Goal: Task Accomplishment & Management: Complete application form

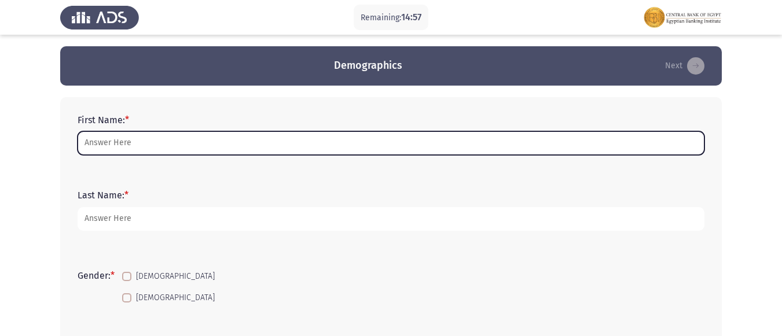
click at [390, 144] on input "First Name: *" at bounding box center [391, 143] width 627 height 24
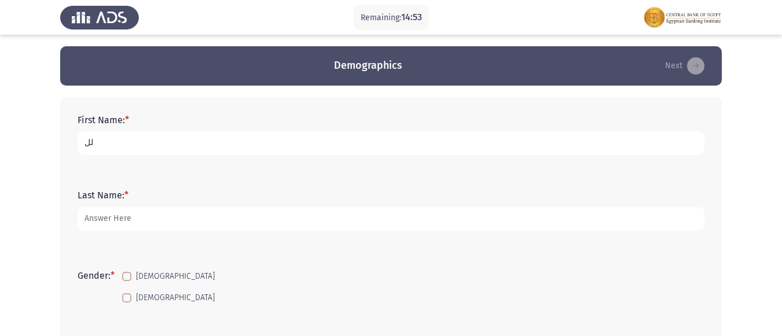
type input "ل"
type input "g"
type input "Gabriella [PERSON_NAME] [PERSON_NAME]"
type input "BDC"
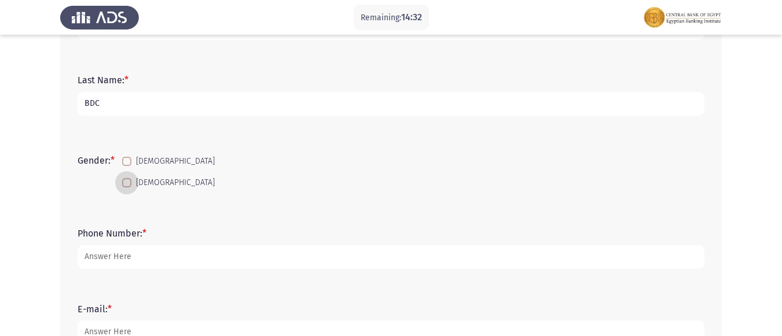
scroll to position [116, 0]
click at [130, 181] on span at bounding box center [126, 182] width 9 height 9
click at [127, 187] on input "[DEMOGRAPHIC_DATA]" at bounding box center [126, 187] width 1 height 1
checkbox input "true"
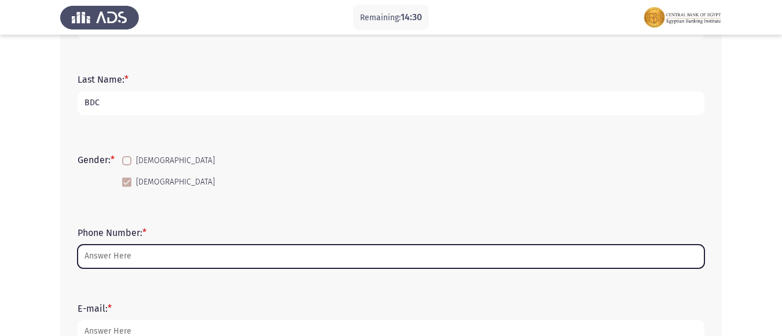
click at [158, 251] on input "Phone Number: *" at bounding box center [391, 257] width 627 height 24
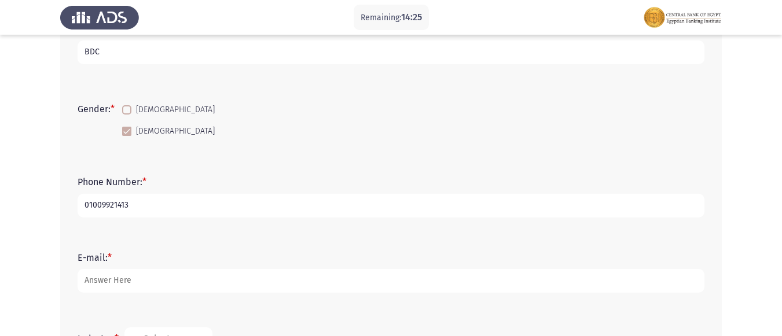
scroll to position [231, 0]
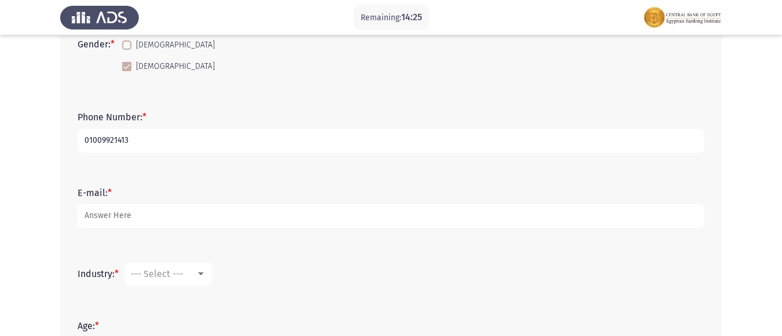
type input "01009921413"
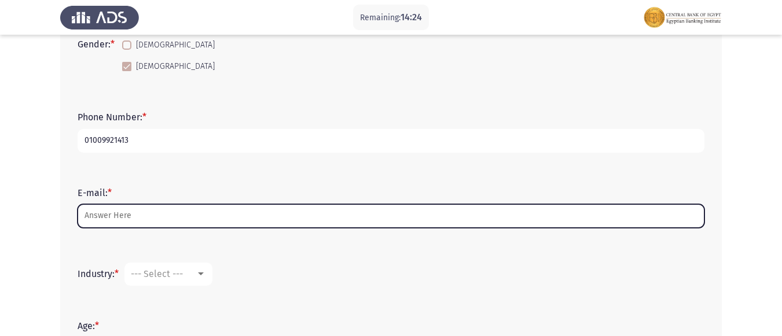
click at [143, 210] on input "E-mail: *" at bounding box center [391, 216] width 627 height 24
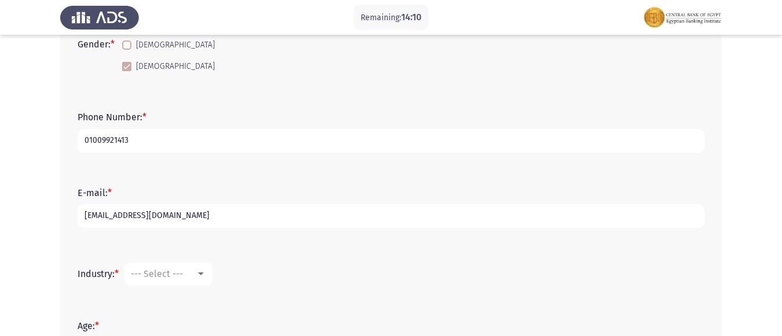
type input "[EMAIL_ADDRESS][DOMAIN_NAME]"
click at [153, 277] on span "--- Select ---" at bounding box center [157, 274] width 52 height 11
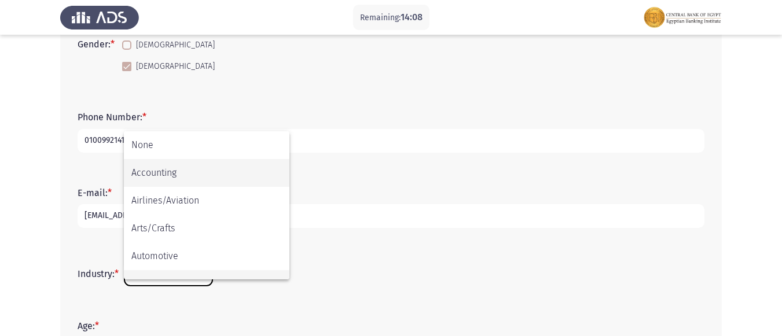
scroll to position [19, 0]
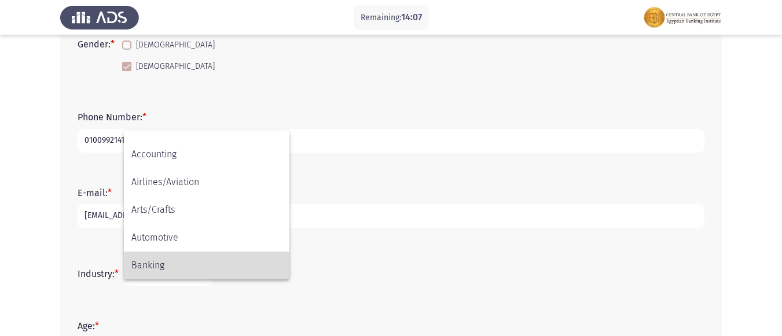
click at [152, 258] on span "Banking" at bounding box center [206, 266] width 150 height 28
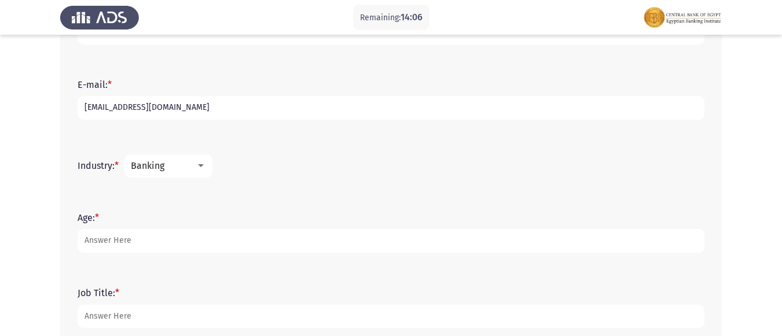
scroll to position [347, 0]
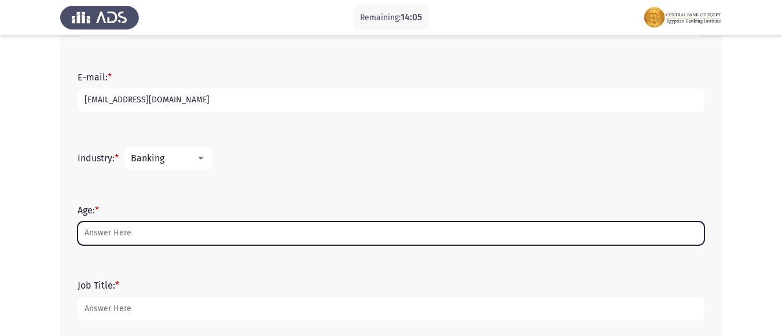
click at [123, 237] on input "Age: *" at bounding box center [391, 234] width 627 height 24
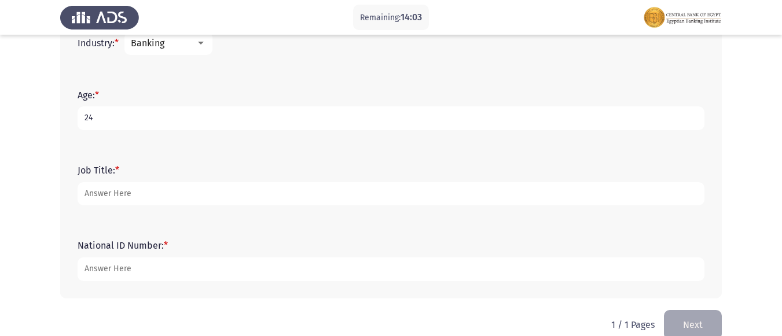
scroll to position [463, 0]
type input "24"
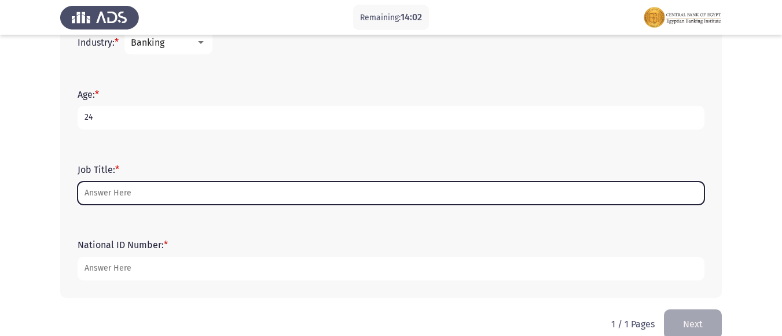
click at [146, 195] on input "Job Title: *" at bounding box center [391, 194] width 627 height 24
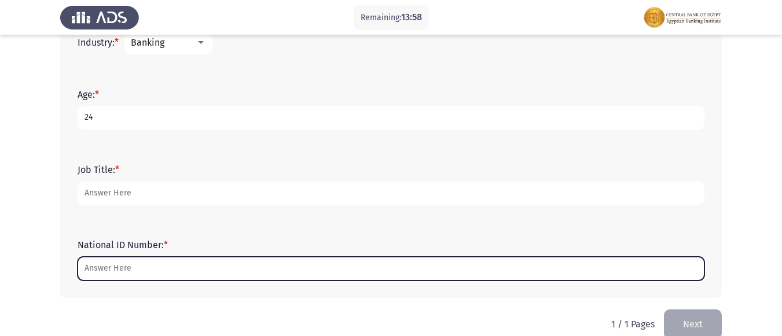
click at [142, 266] on input "National ID Number: *" at bounding box center [391, 269] width 627 height 24
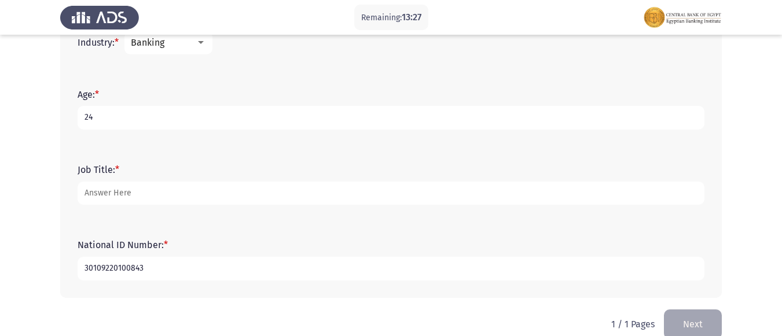
type input "30109220100843"
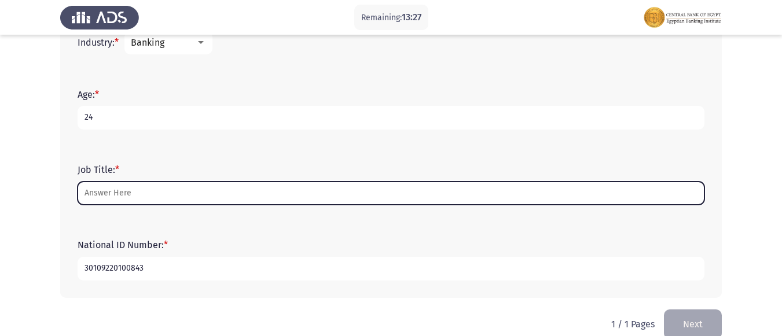
click at [259, 199] on input "Job Title: *" at bounding box center [391, 194] width 627 height 24
click at [201, 199] on input "Job Title: *" at bounding box center [391, 194] width 627 height 24
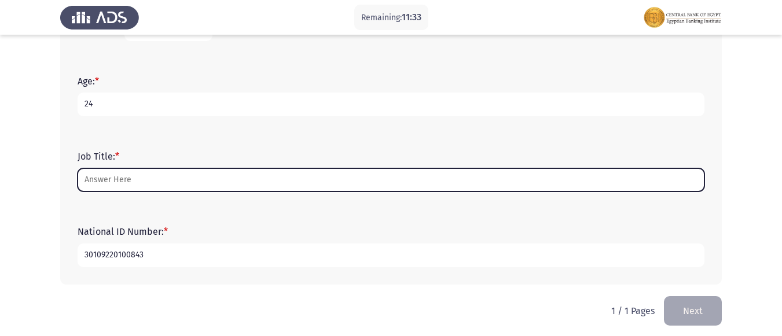
scroll to position [483, 0]
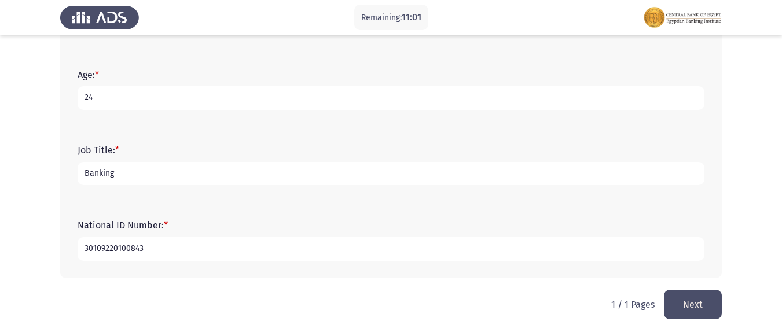
click at [218, 175] on input "Banking" at bounding box center [391, 174] width 627 height 24
type input "Banker"
click at [680, 296] on button "Next" at bounding box center [693, 305] width 58 height 30
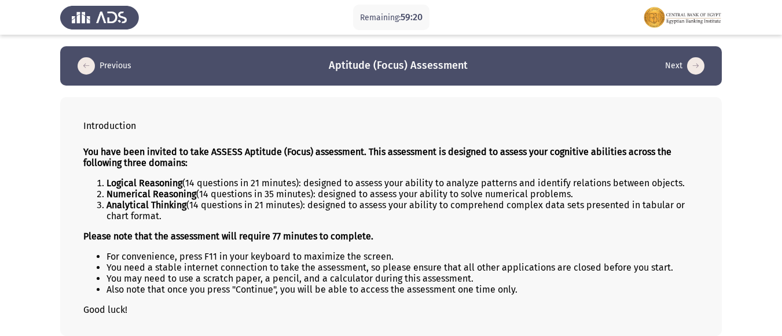
scroll to position [53, 0]
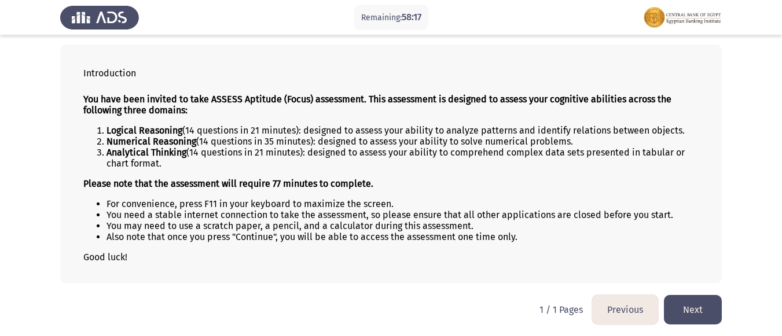
click at [686, 303] on button "Next" at bounding box center [693, 310] width 58 height 30
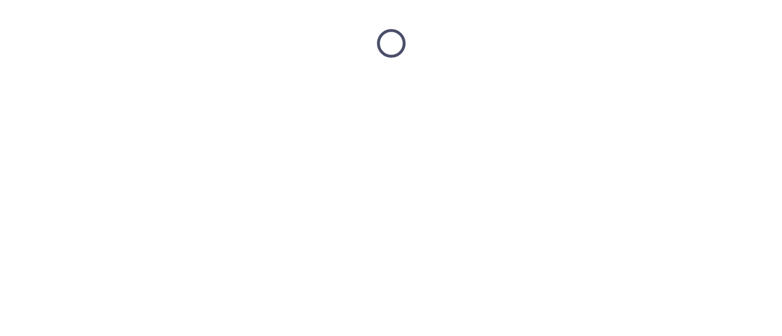
scroll to position [0, 0]
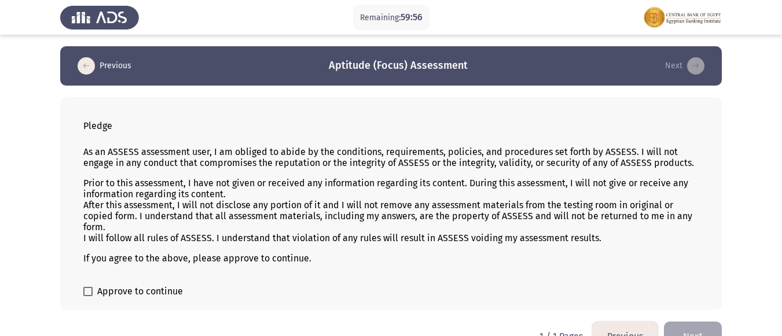
click at [84, 290] on span at bounding box center [87, 291] width 9 height 9
click at [87, 296] on input "Approve to continue" at bounding box center [87, 296] width 1 height 1
checkbox input "true"
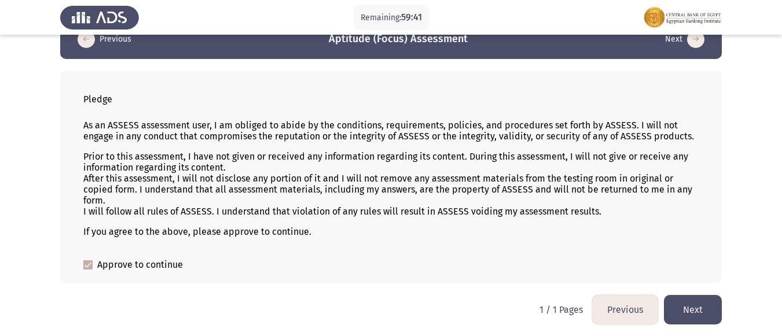
click at [687, 306] on button "Next" at bounding box center [693, 310] width 58 height 30
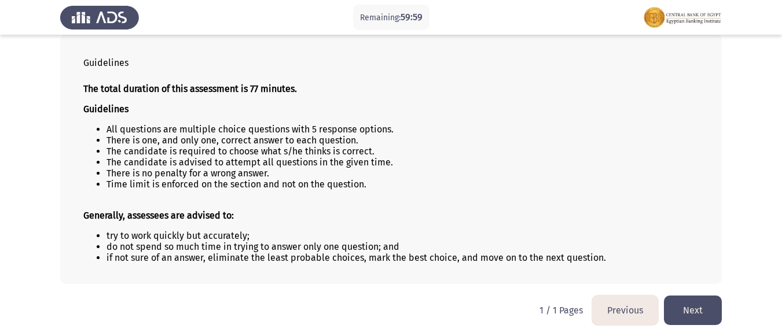
scroll to position [64, 0]
click at [681, 311] on button "Next" at bounding box center [693, 310] width 58 height 30
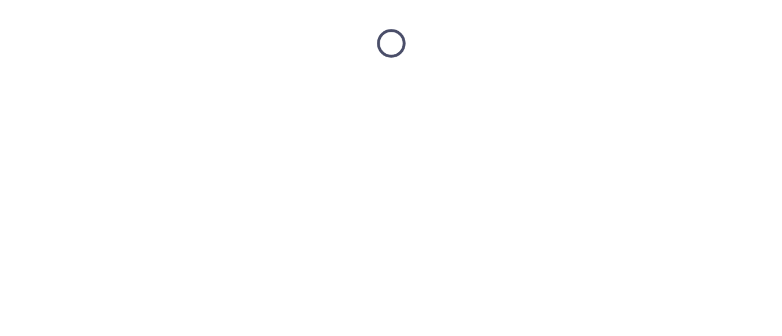
scroll to position [0, 0]
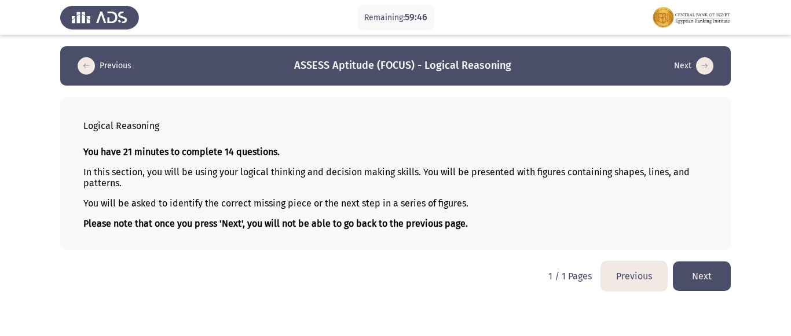
click at [704, 282] on button "Next" at bounding box center [701, 277] width 58 height 30
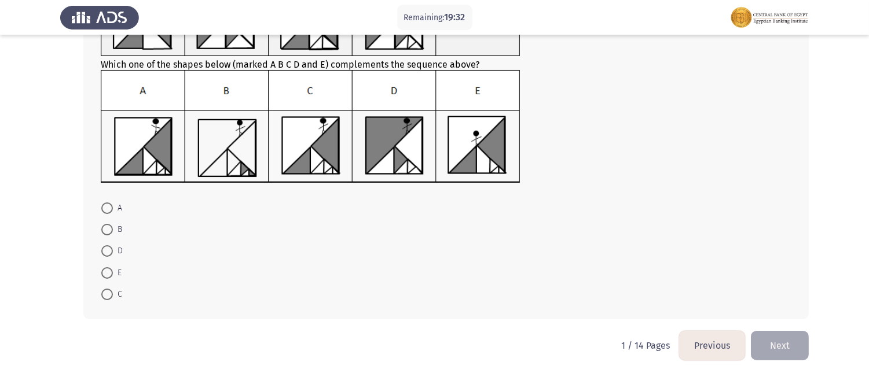
scroll to position [131, 0]
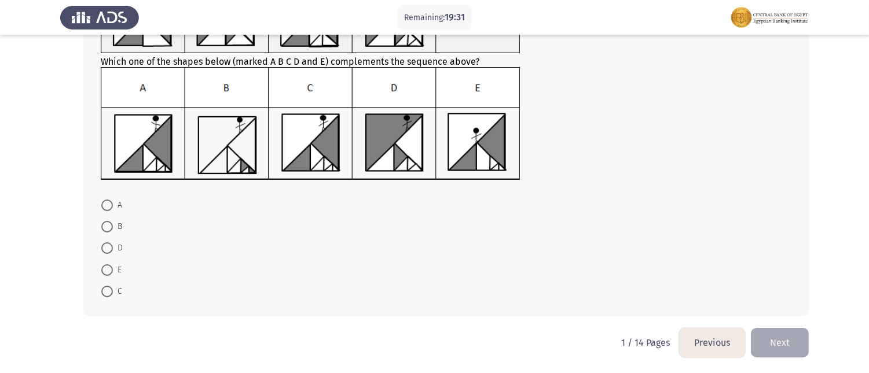
click at [105, 291] on span at bounding box center [107, 292] width 12 height 12
click at [105, 291] on input "C" at bounding box center [107, 292] width 12 height 12
radio input "true"
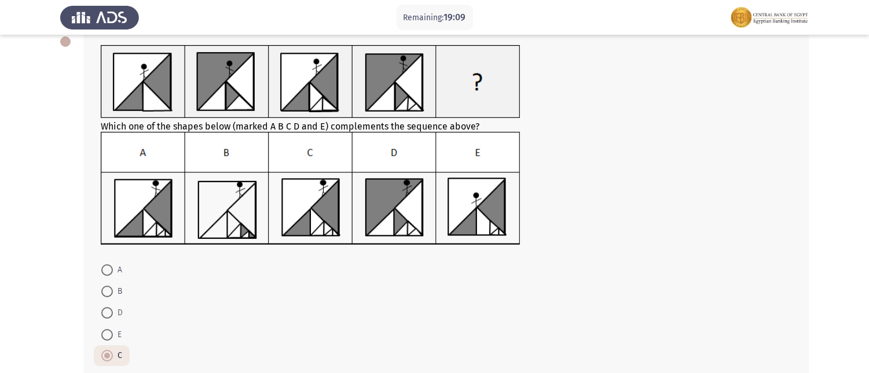
scroll to position [131, 0]
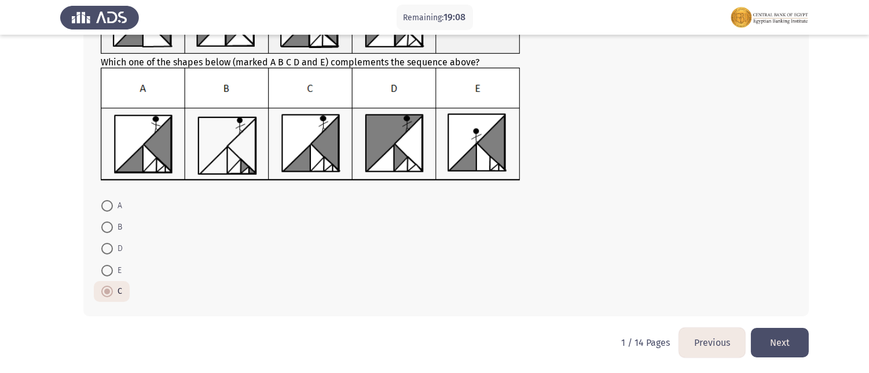
click at [775, 336] on button "Next" at bounding box center [780, 343] width 58 height 30
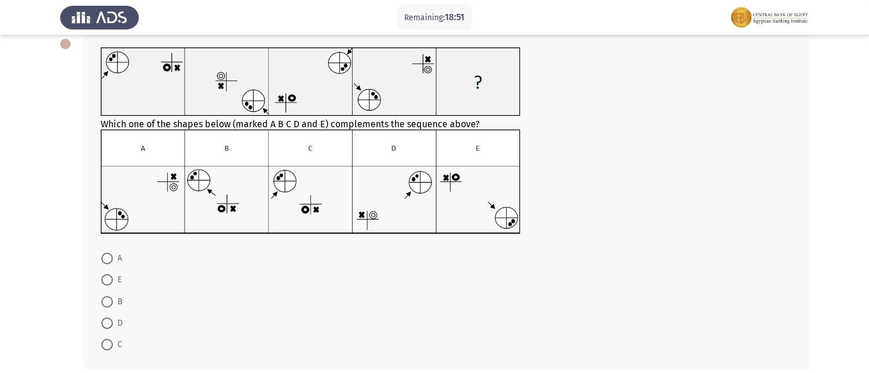
scroll to position [0, 0]
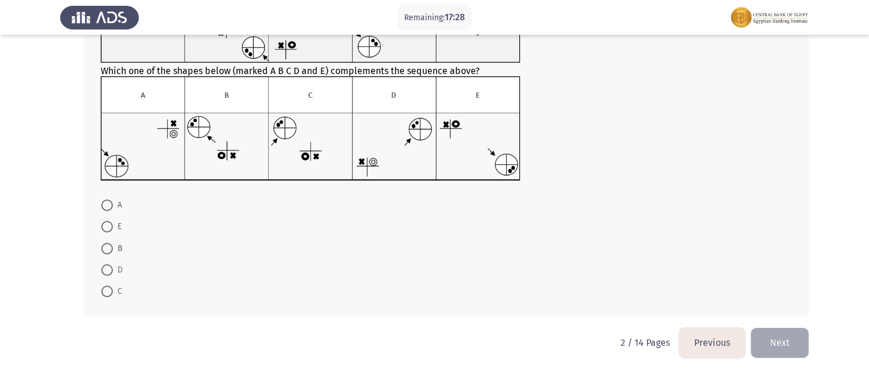
click at [106, 290] on span at bounding box center [107, 292] width 12 height 12
click at [106, 290] on input "C" at bounding box center [107, 292] width 12 height 12
radio input "true"
click at [777, 336] on button "Next" at bounding box center [780, 343] width 58 height 30
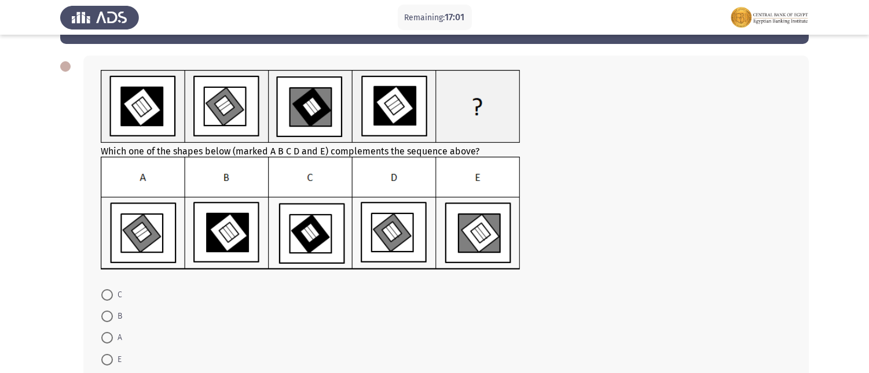
scroll to position [64, 0]
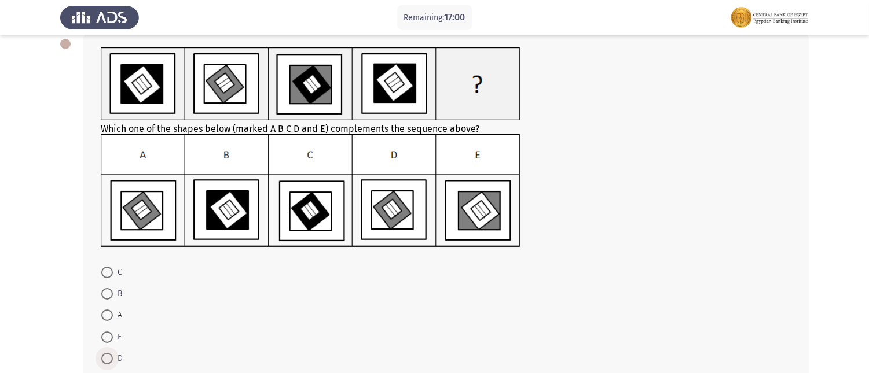
click at [107, 336] on span at bounding box center [107, 359] width 0 height 0
click at [106, 336] on input "D" at bounding box center [107, 359] width 12 height 12
radio input "true"
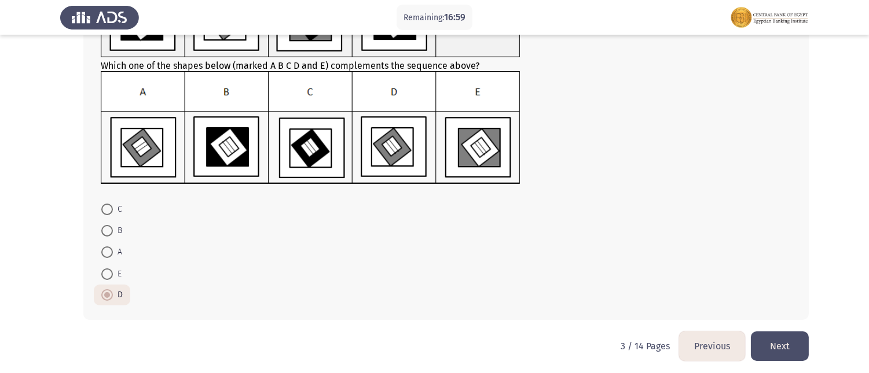
scroll to position [131, 0]
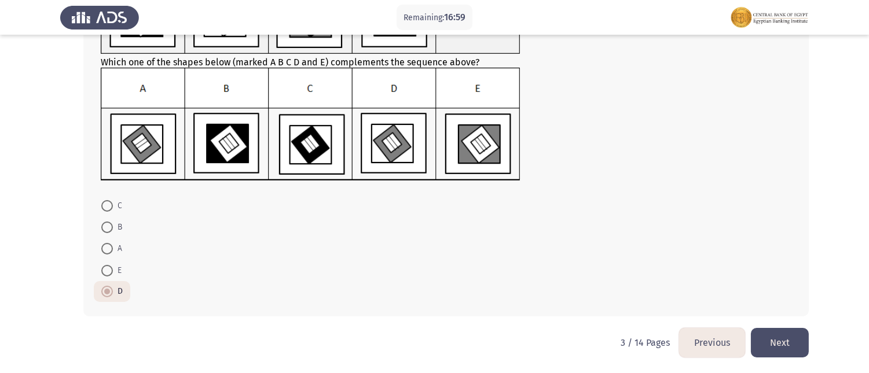
click at [769, 334] on button "Next" at bounding box center [780, 343] width 58 height 30
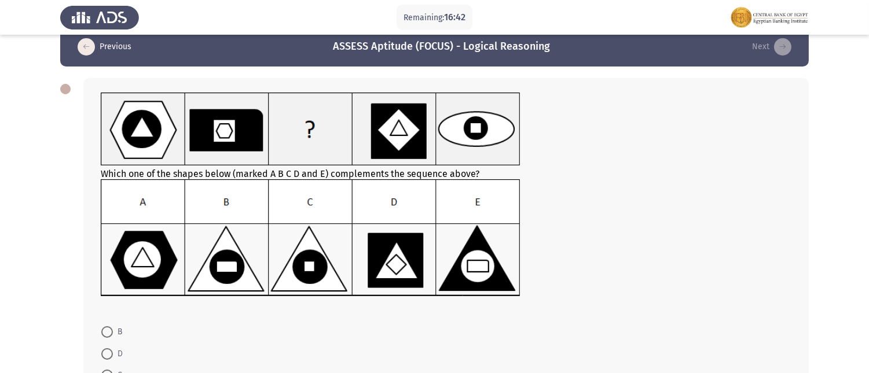
scroll to position [0, 0]
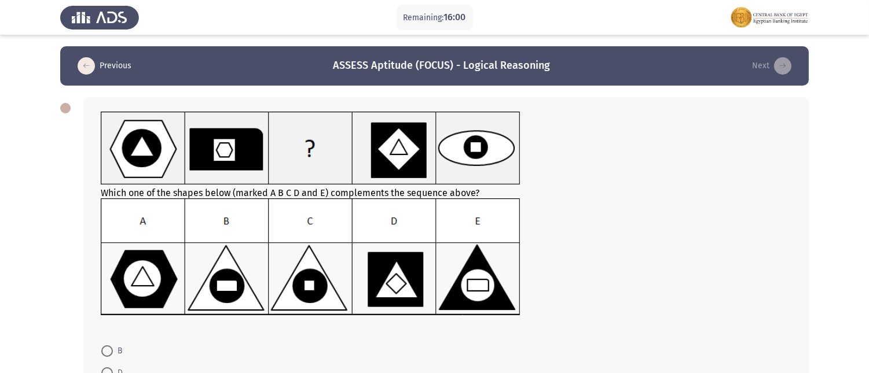
click at [230, 296] on img at bounding box center [311, 256] width 420 height 117
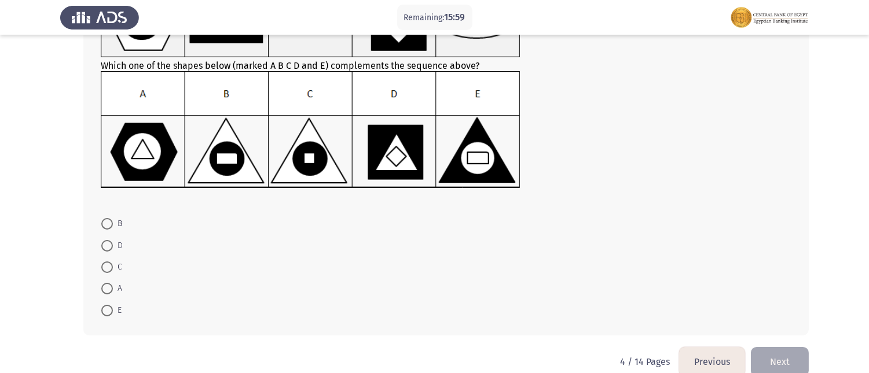
scroll to position [128, 0]
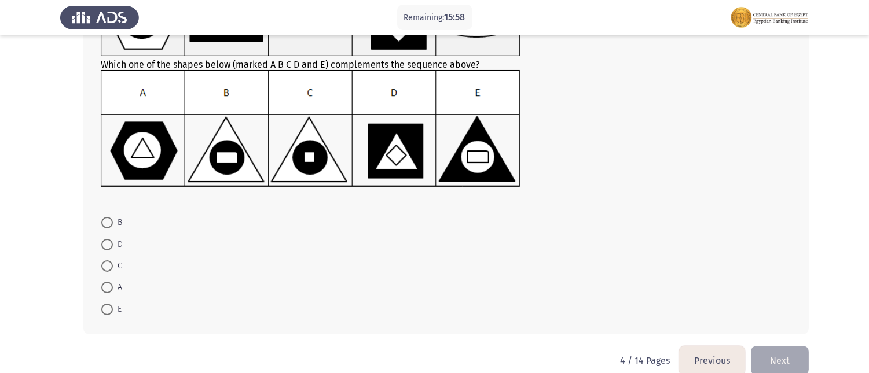
click at [102, 219] on span at bounding box center [107, 223] width 12 height 12
click at [102, 219] on input "B" at bounding box center [107, 223] width 12 height 12
radio input "true"
click at [294, 159] on img at bounding box center [311, 128] width 420 height 117
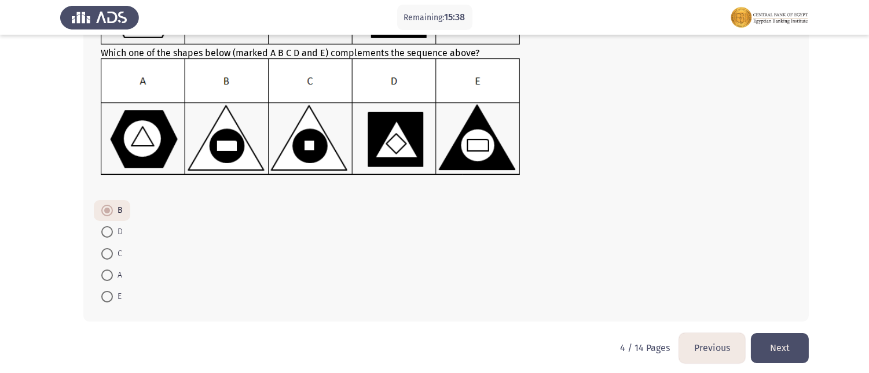
scroll to position [146, 0]
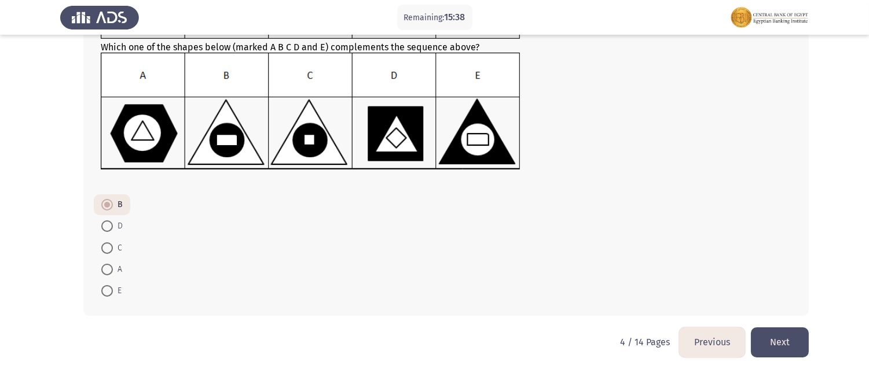
click at [776, 336] on button "Next" at bounding box center [780, 343] width 58 height 30
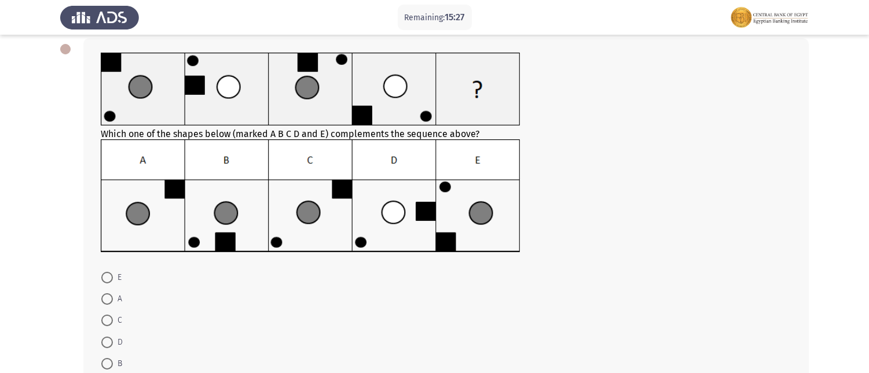
scroll to position [131, 0]
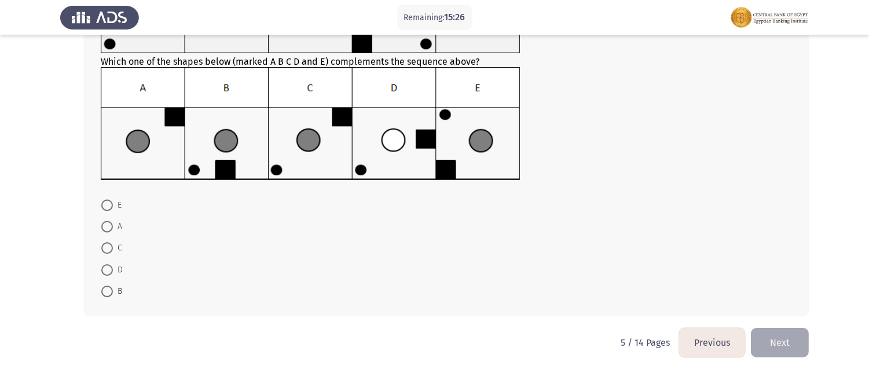
click at [700, 333] on button "Previous" at bounding box center [712, 343] width 66 height 30
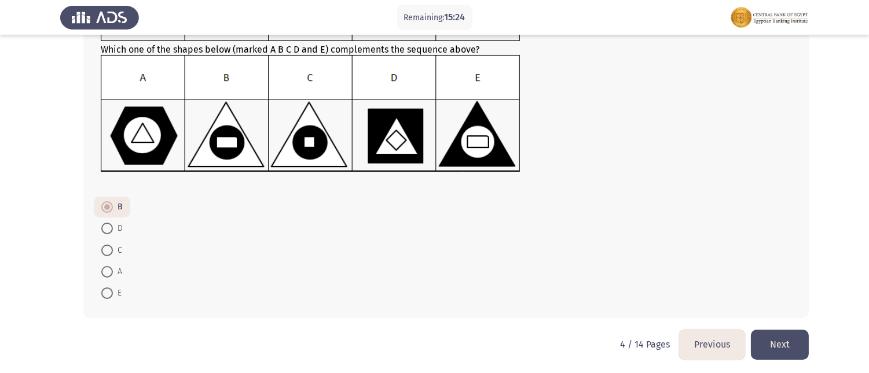
scroll to position [146, 0]
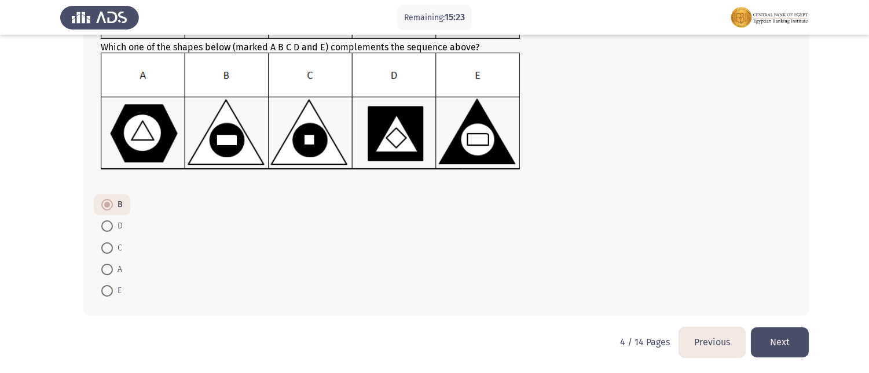
click at [781, 336] on button "Next" at bounding box center [780, 343] width 58 height 30
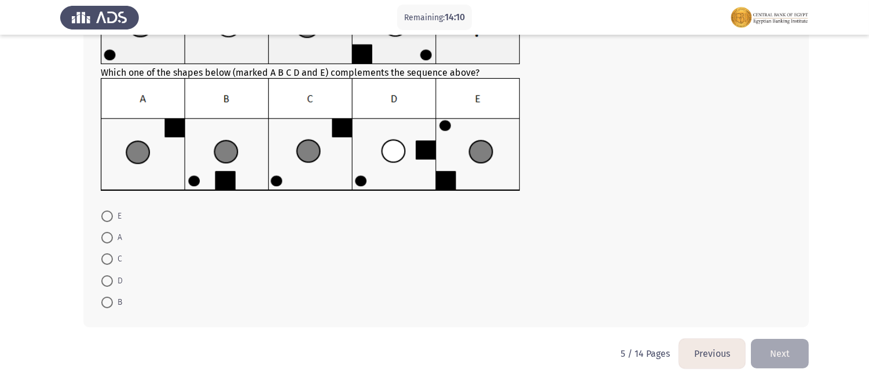
scroll to position [128, 0]
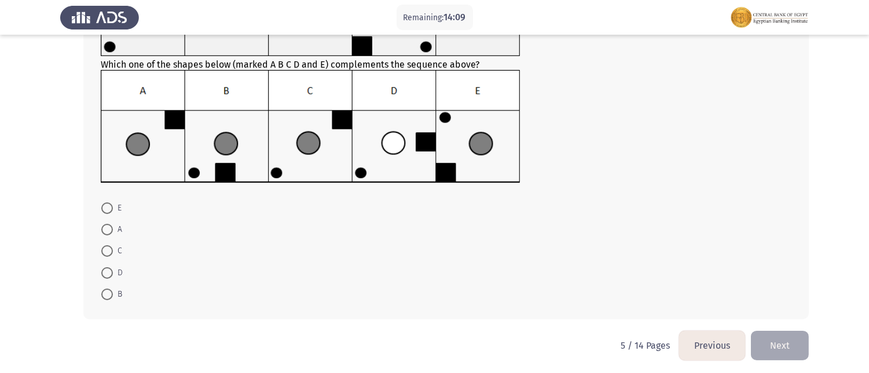
click at [105, 291] on span at bounding box center [107, 295] width 12 height 12
click at [105, 291] on input "B" at bounding box center [107, 295] width 12 height 12
radio input "true"
click at [781, 336] on button "Next" at bounding box center [780, 345] width 58 height 30
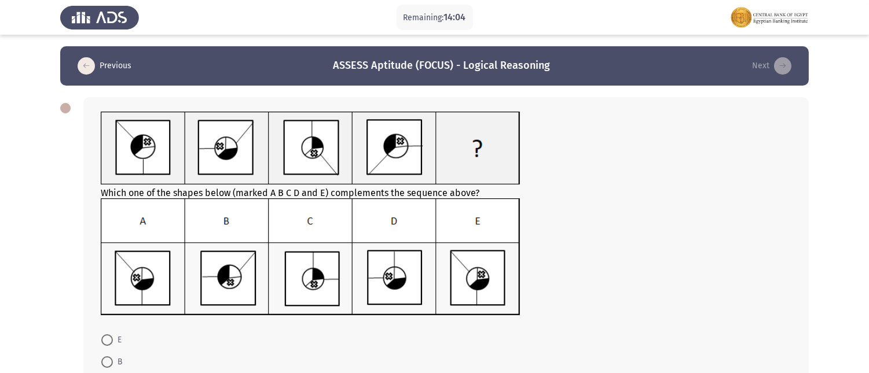
scroll to position [64, 0]
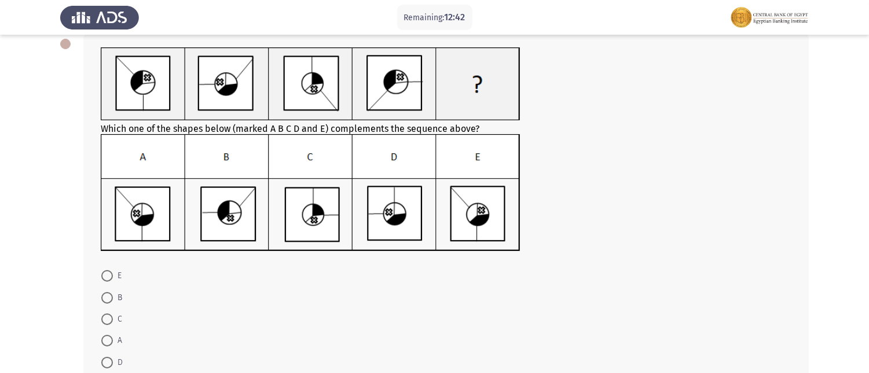
click at [102, 278] on span at bounding box center [107, 276] width 12 height 12
click at [102, 278] on input "E" at bounding box center [107, 276] width 12 height 12
radio input "true"
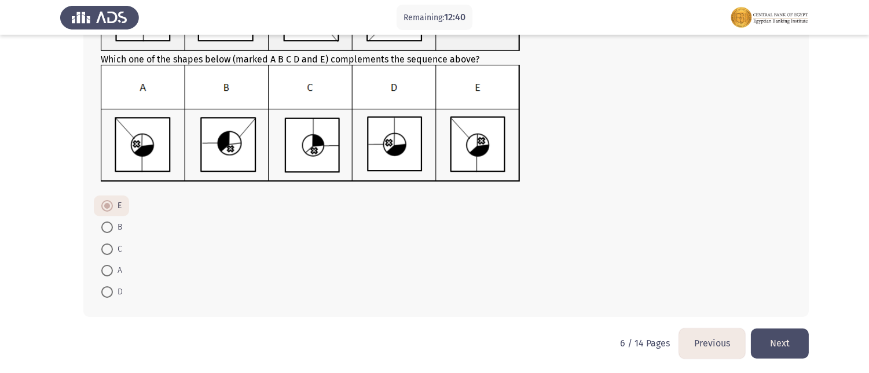
scroll to position [135, 0]
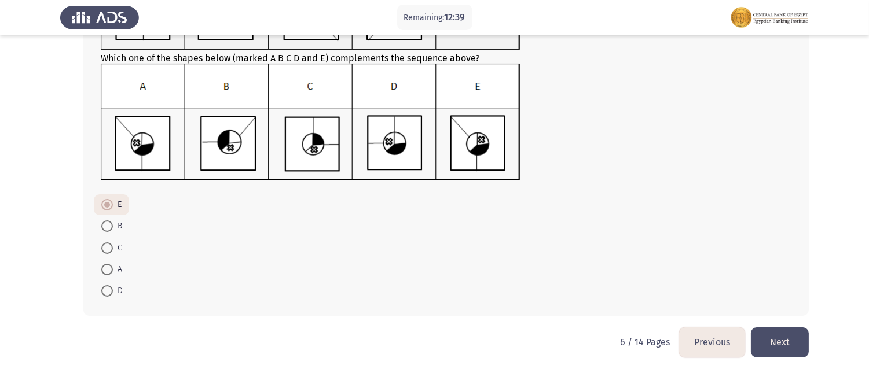
click at [781, 336] on button "Next" at bounding box center [780, 343] width 58 height 30
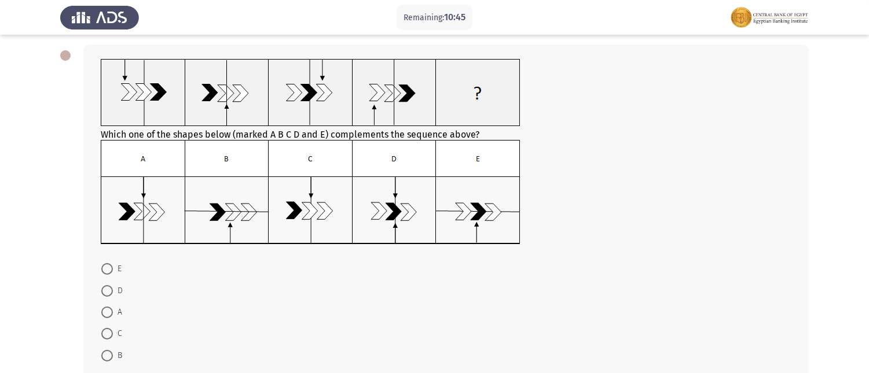
scroll to position [0, 0]
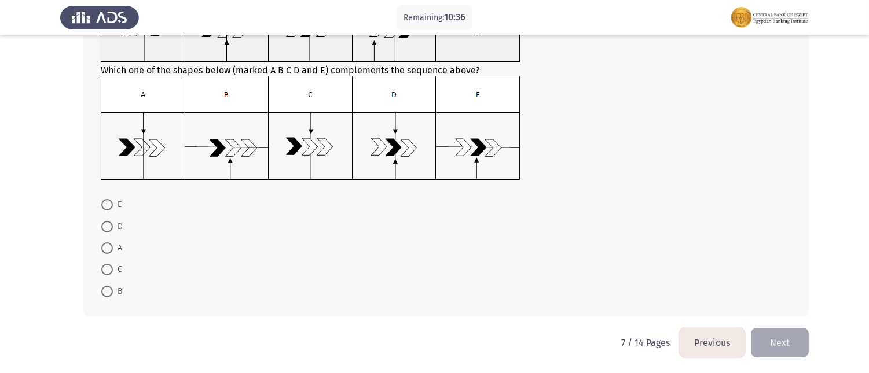
click at [102, 266] on span at bounding box center [107, 270] width 12 height 12
click at [102, 266] on input "C" at bounding box center [107, 270] width 12 height 12
radio input "true"
click at [781, 336] on button "Next" at bounding box center [780, 343] width 58 height 30
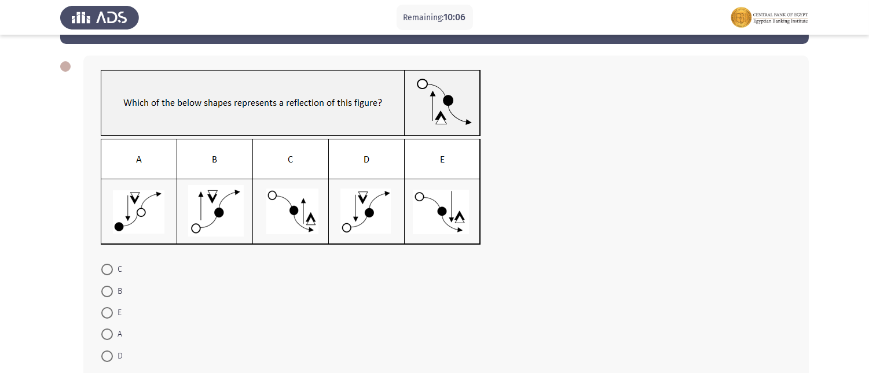
scroll to position [64, 0]
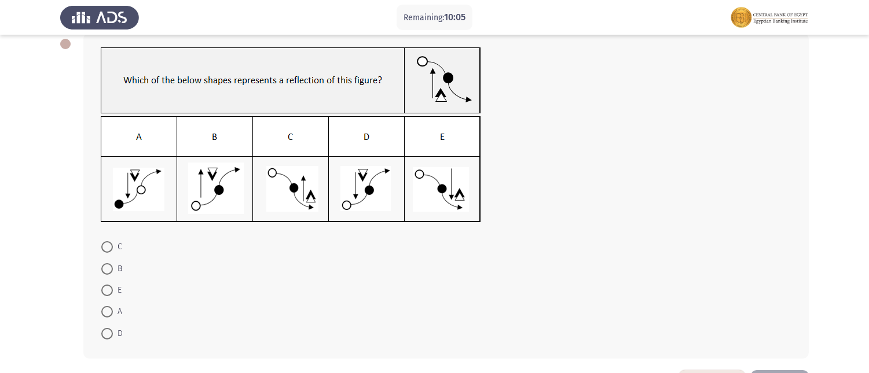
click at [103, 332] on span at bounding box center [107, 334] width 12 height 12
click at [103, 332] on input "D" at bounding box center [107, 334] width 12 height 12
radio input "true"
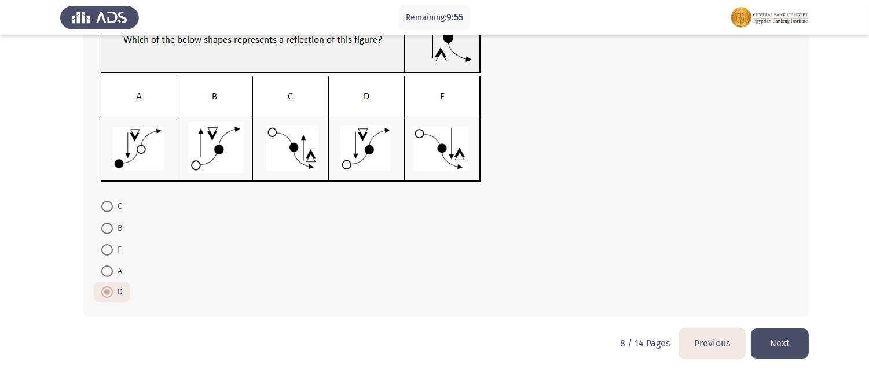
scroll to position [106, 0]
click at [768, 336] on button "Next" at bounding box center [780, 343] width 58 height 30
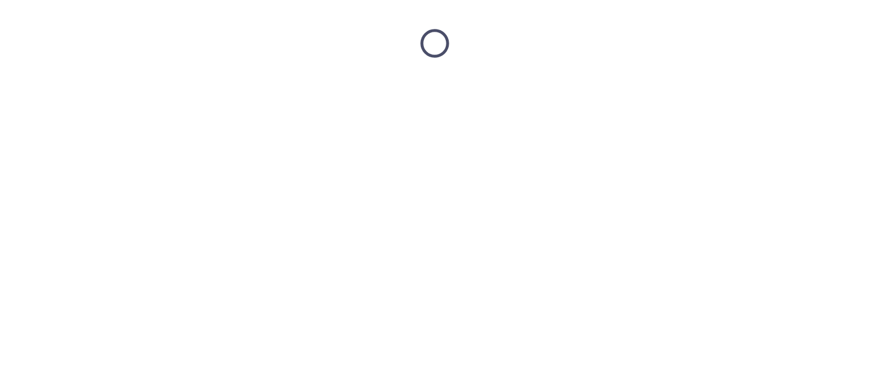
scroll to position [0, 0]
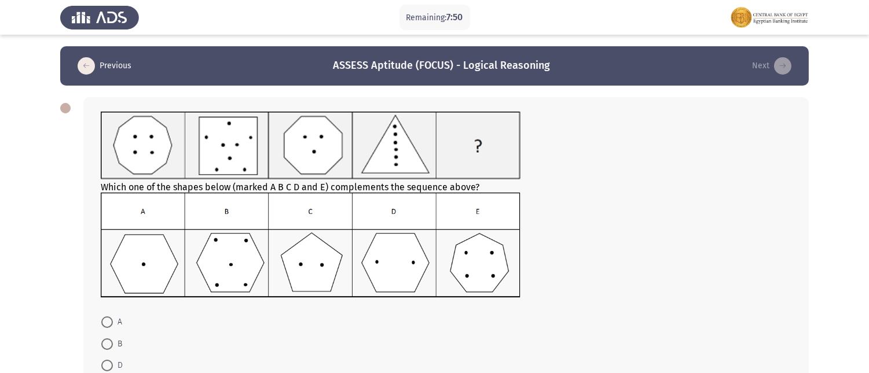
click at [105, 336] on span at bounding box center [107, 345] width 12 height 12
click at [105, 336] on input "B" at bounding box center [107, 345] width 12 height 12
radio input "true"
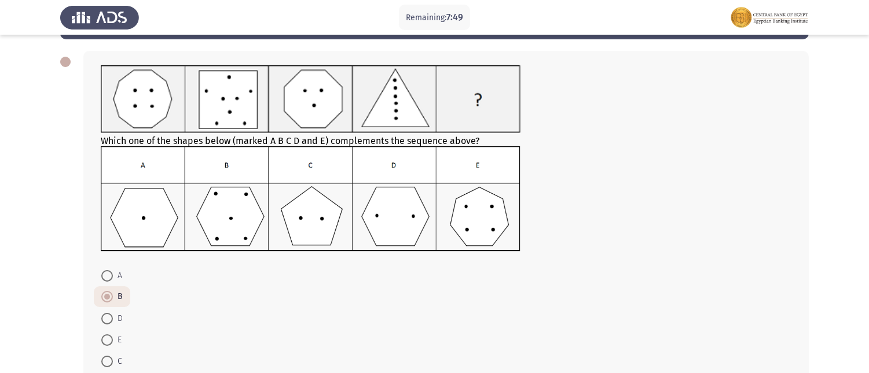
scroll to position [117, 0]
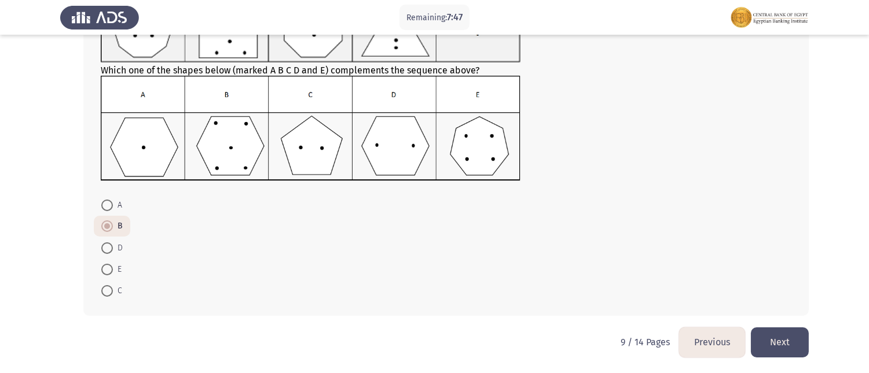
click at [781, 336] on button "Next" at bounding box center [780, 343] width 58 height 30
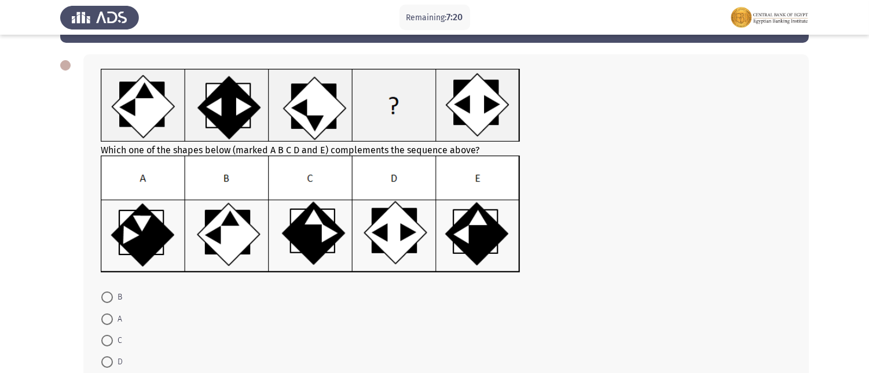
scroll to position [64, 0]
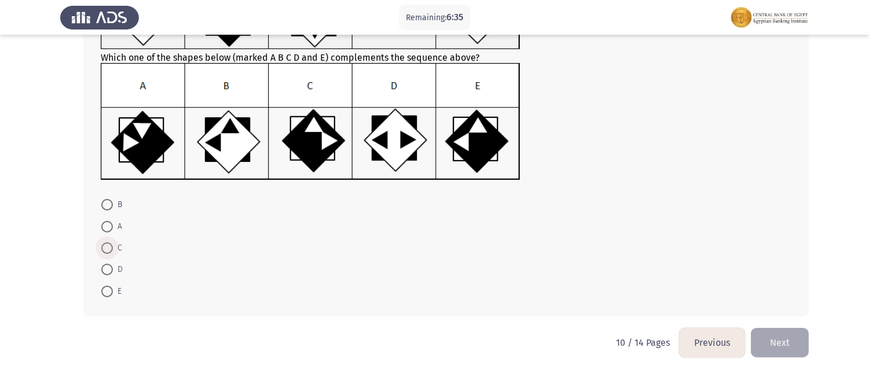
click at [107, 247] on span at bounding box center [107, 248] width 12 height 12
click at [107, 247] on input "C" at bounding box center [107, 248] width 12 height 12
radio input "true"
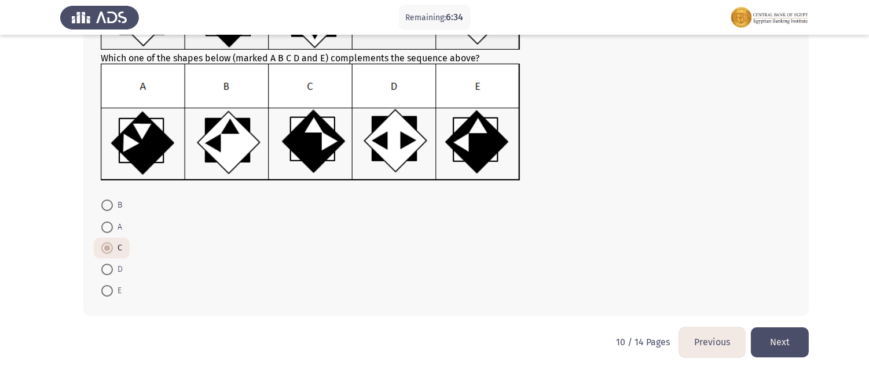
click at [770, 336] on button "Next" at bounding box center [780, 343] width 58 height 30
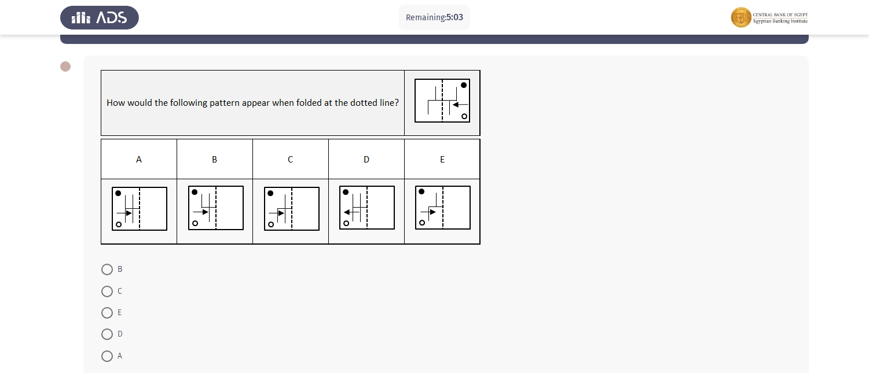
scroll to position [64, 0]
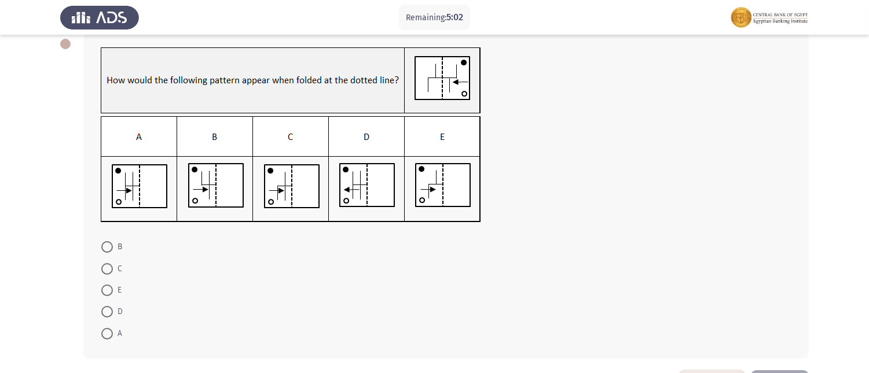
click at [101, 330] on span at bounding box center [107, 334] width 12 height 12
click at [101, 330] on input "A" at bounding box center [107, 334] width 12 height 12
radio input "true"
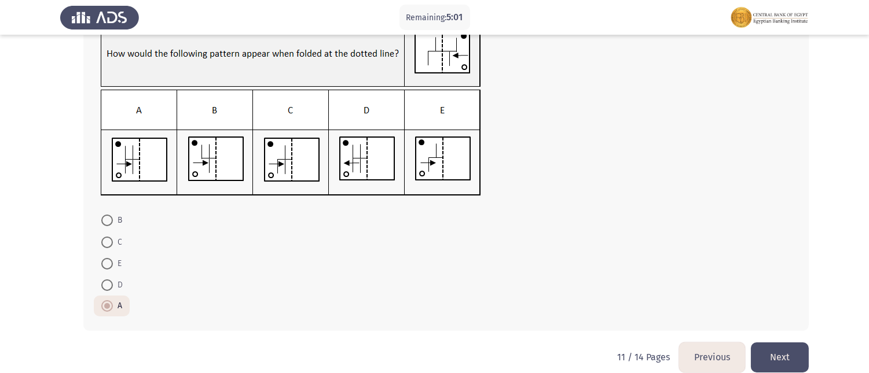
scroll to position [106, 0]
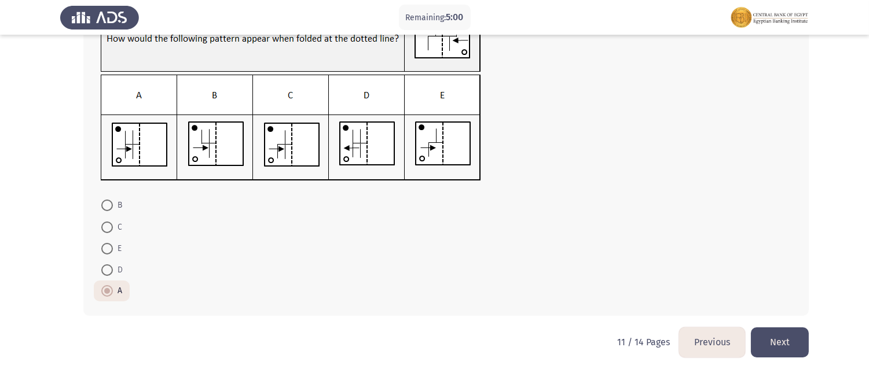
click at [774, 336] on button "Next" at bounding box center [780, 343] width 58 height 30
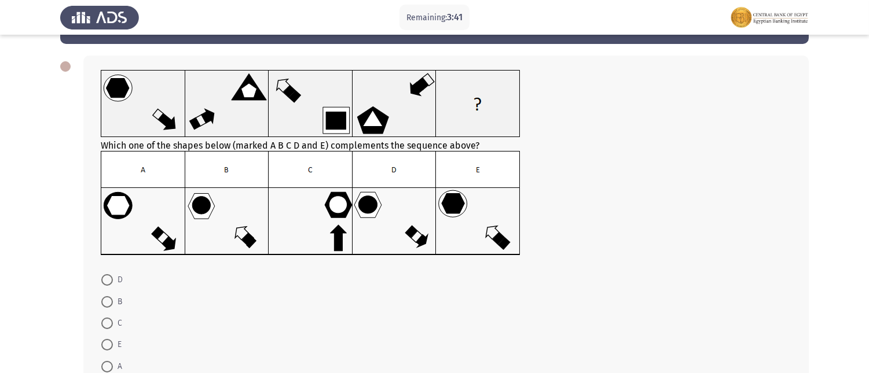
scroll to position [64, 0]
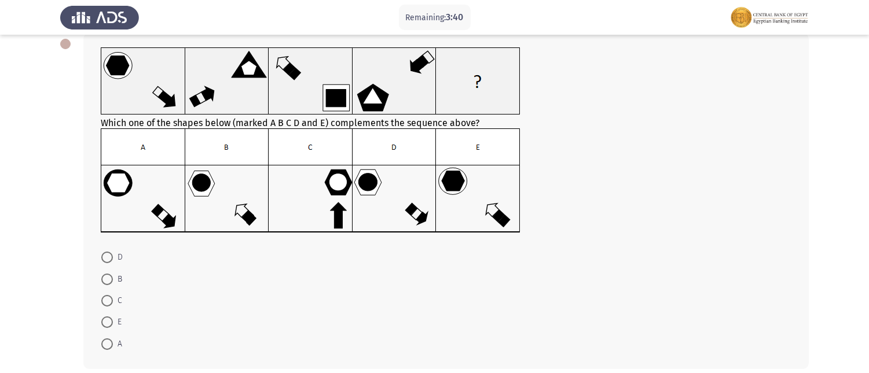
click at [100, 256] on mat-radio-button "D" at bounding box center [112, 257] width 36 height 21
click at [102, 256] on span at bounding box center [107, 258] width 12 height 12
click at [102, 256] on input "D" at bounding box center [107, 258] width 12 height 12
radio input "true"
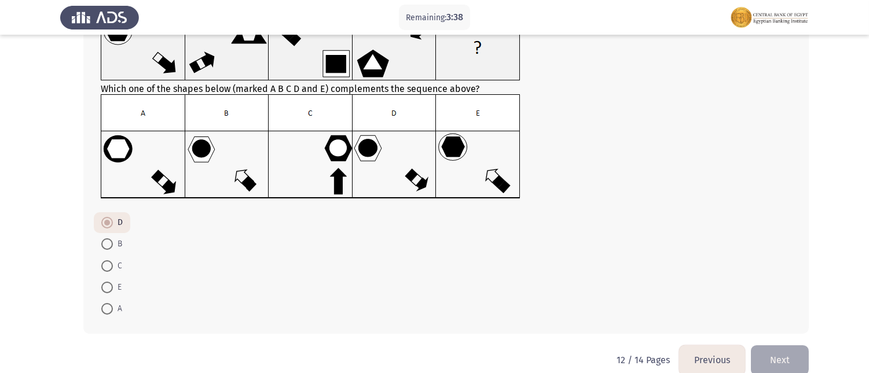
scroll to position [116, 0]
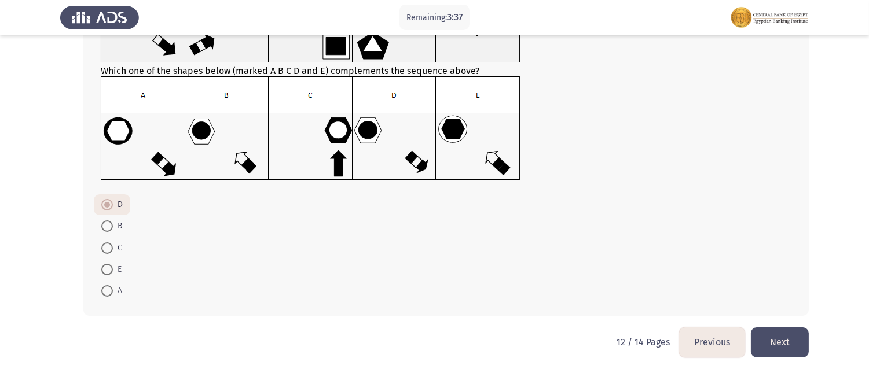
click at [771, 336] on button "Next" at bounding box center [780, 343] width 58 height 30
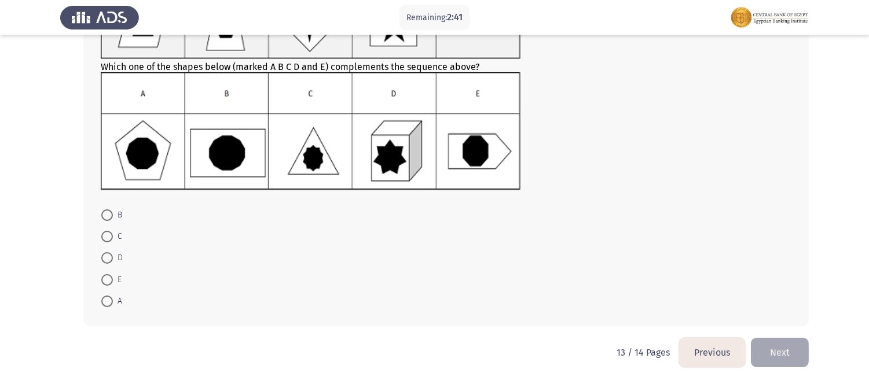
scroll to position [128, 0]
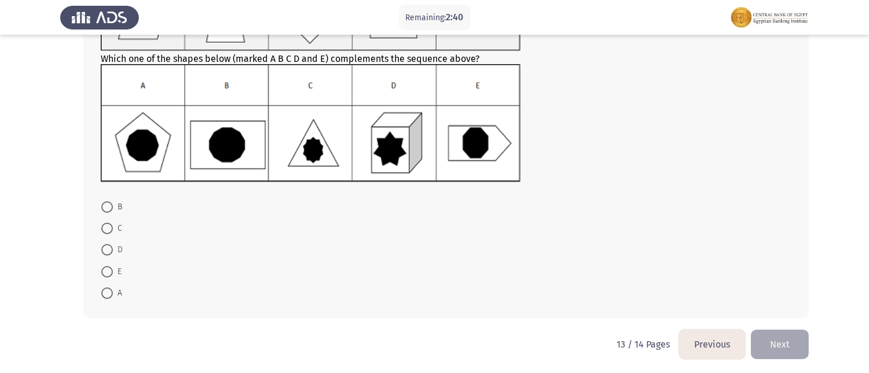
click at [111, 291] on span at bounding box center [107, 294] width 12 height 12
click at [111, 291] on input "A" at bounding box center [107, 294] width 12 height 12
radio input "true"
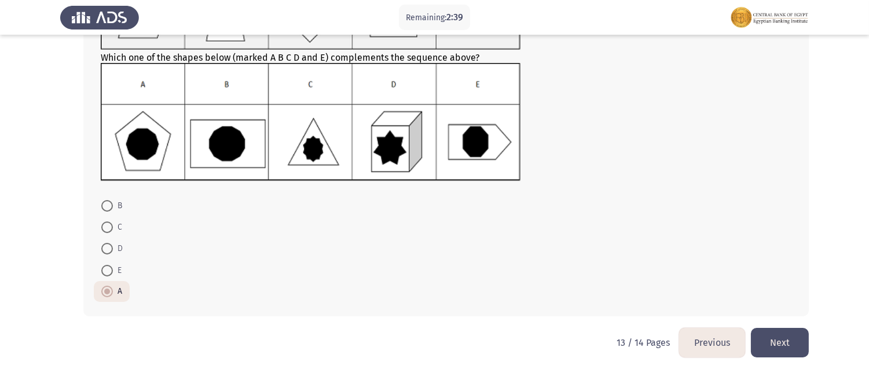
click at [774, 336] on button "Next" at bounding box center [780, 343] width 58 height 30
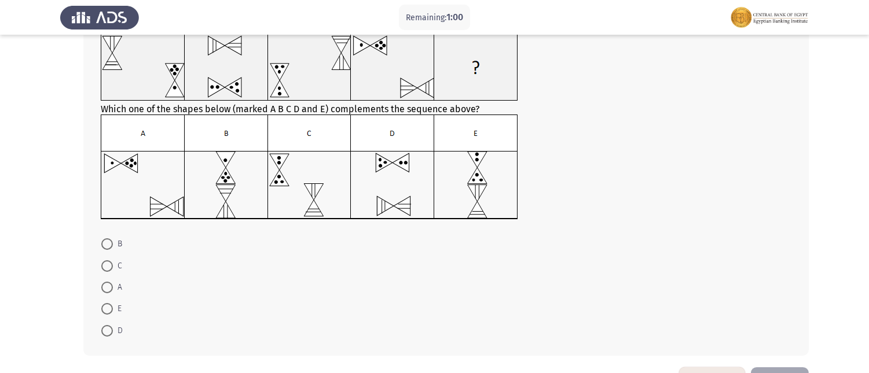
scroll to position [118, 0]
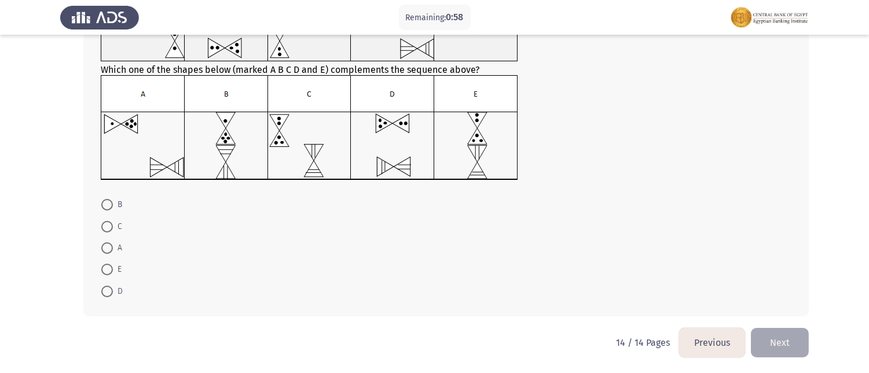
click at [106, 227] on span at bounding box center [107, 227] width 12 height 12
click at [106, 227] on input "C" at bounding box center [107, 227] width 12 height 12
radio input "true"
click at [781, 336] on button "Next" at bounding box center [780, 343] width 58 height 30
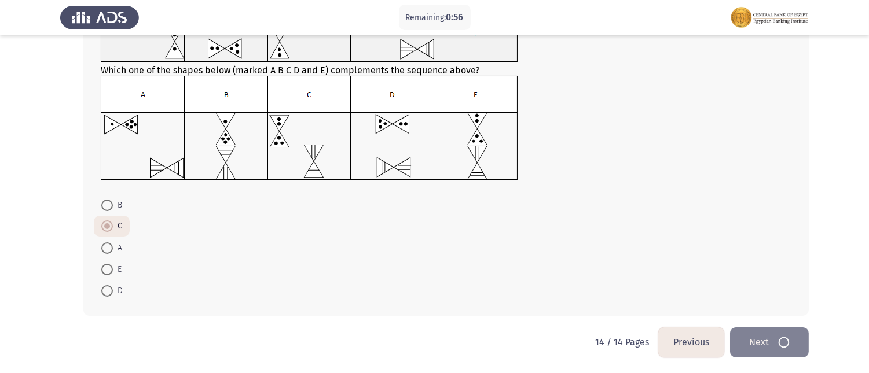
scroll to position [0, 0]
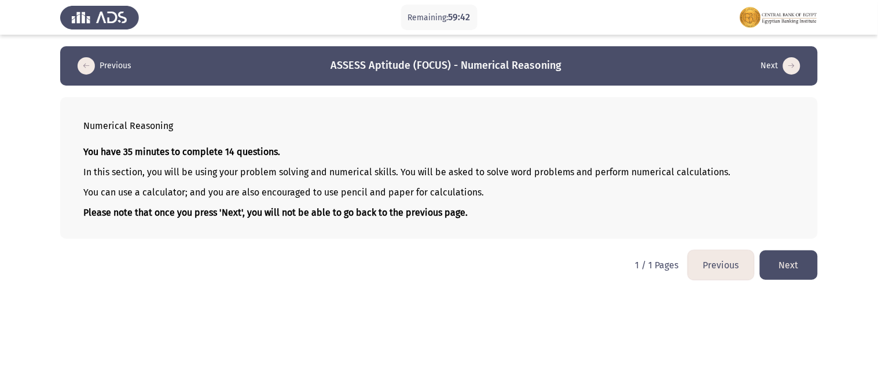
click at [781, 261] on button "Next" at bounding box center [789, 266] width 58 height 30
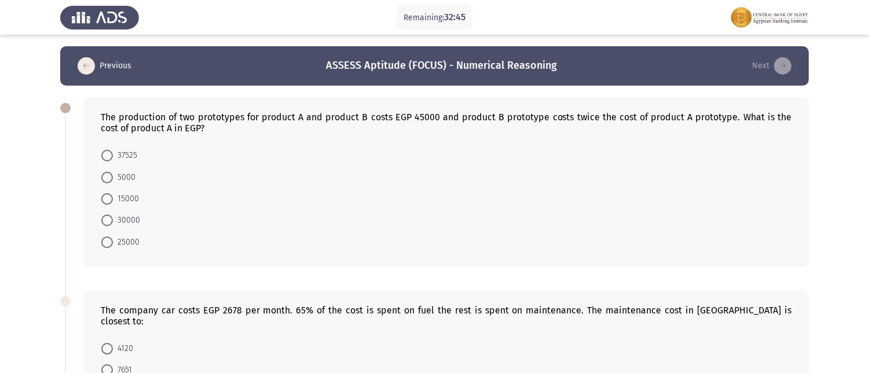
click at [111, 197] on span at bounding box center [107, 199] width 12 height 12
click at [111, 197] on input "15000" at bounding box center [107, 199] width 12 height 12
radio input "true"
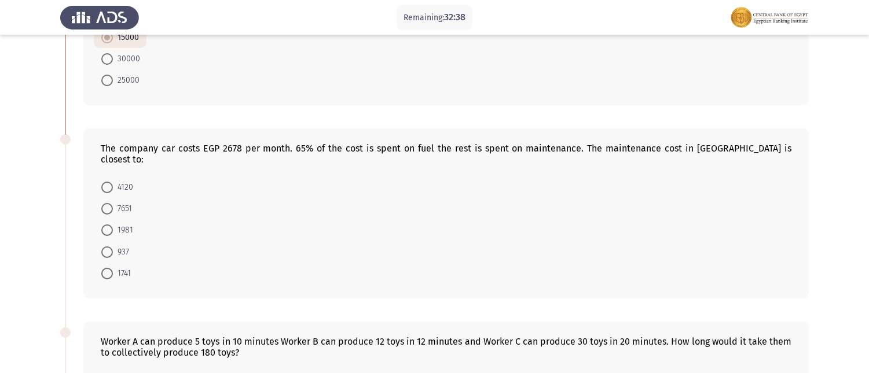
scroll to position [193, 0]
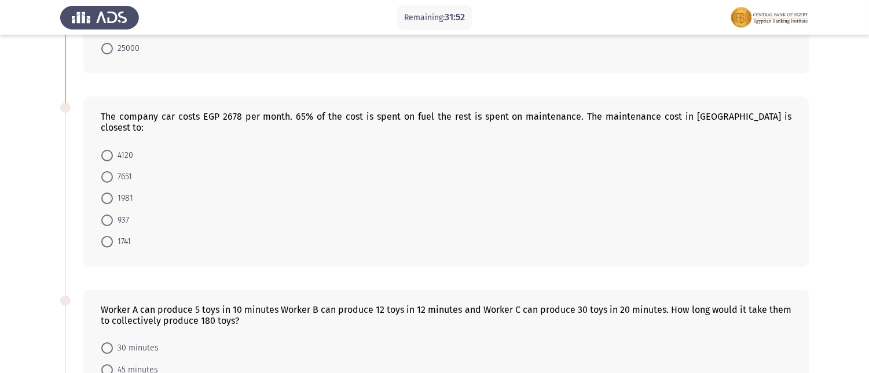
click at [108, 215] on span at bounding box center [107, 221] width 12 height 12
click at [108, 215] on input "937" at bounding box center [107, 221] width 12 height 12
radio input "true"
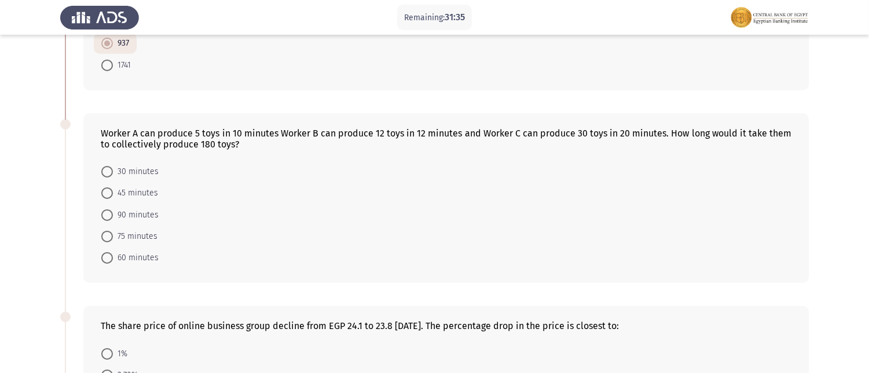
scroll to position [385, 0]
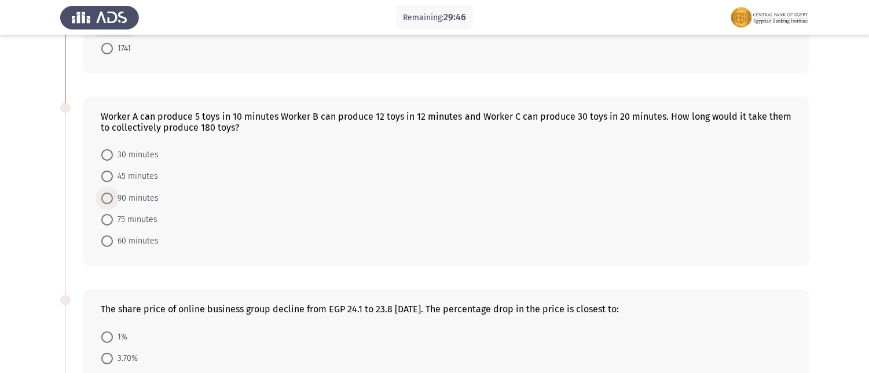
click at [105, 193] on span at bounding box center [107, 199] width 12 height 12
click at [105, 193] on input "90 minutes" at bounding box center [107, 199] width 12 height 12
radio input "true"
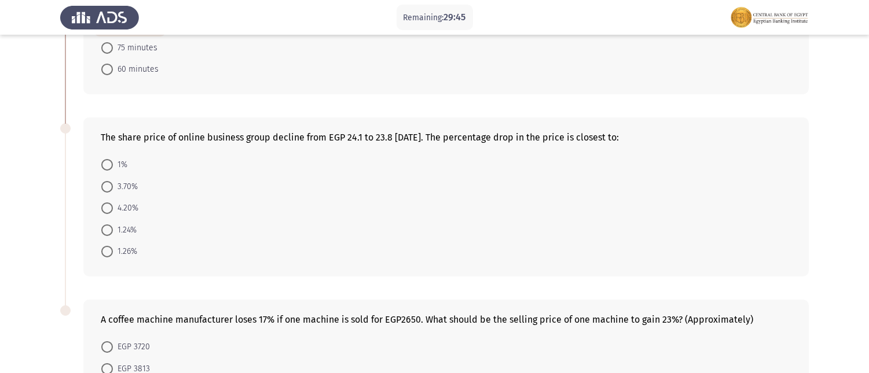
scroll to position [579, 0]
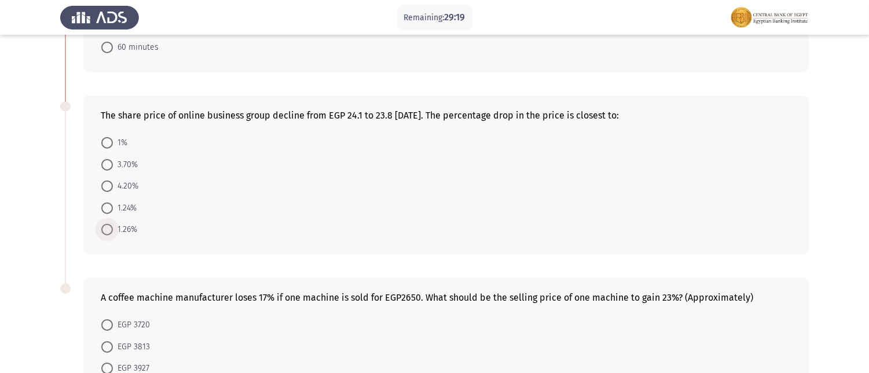
click at [111, 224] on span at bounding box center [107, 230] width 12 height 12
click at [111, 224] on input "1.26%" at bounding box center [107, 230] width 12 height 12
radio input "true"
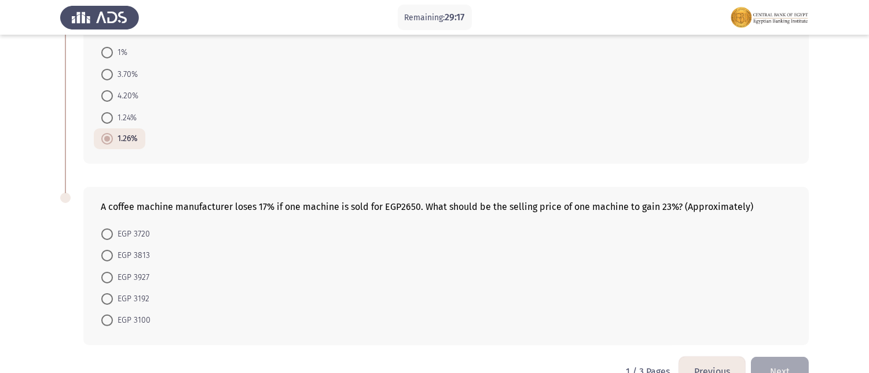
scroll to position [683, 0]
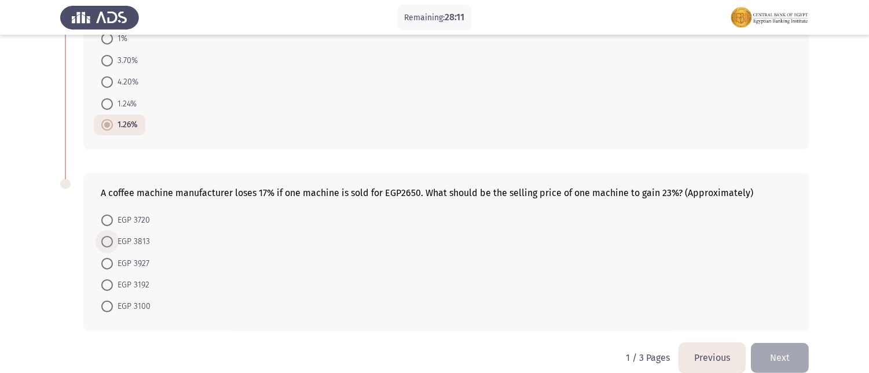
click at [112, 236] on span at bounding box center [107, 242] width 12 height 12
click at [112, 236] on input "EGP 3813" at bounding box center [107, 242] width 12 height 12
radio input "true"
click at [776, 336] on button "Next" at bounding box center [780, 359] width 58 height 30
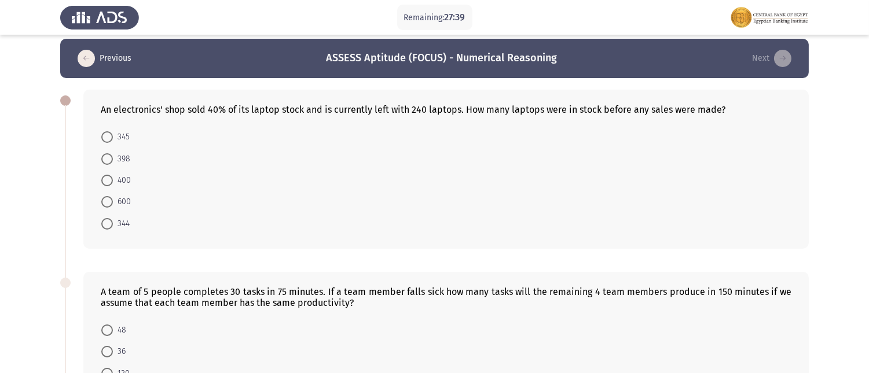
scroll to position [0, 0]
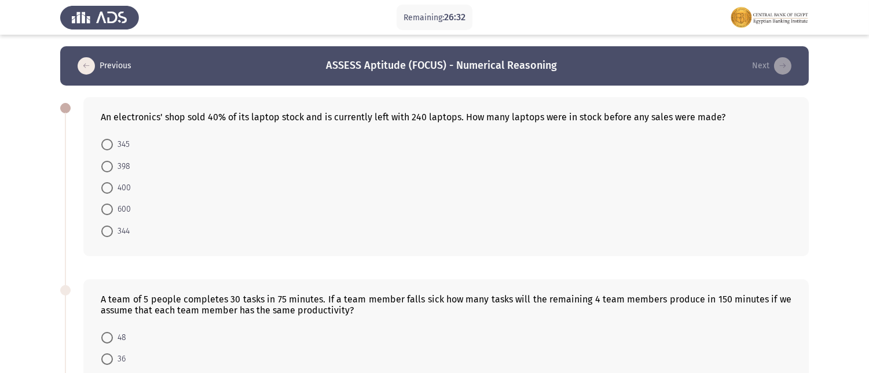
click at [105, 186] on span at bounding box center [107, 188] width 12 height 12
click at [105, 186] on input "400" at bounding box center [107, 188] width 12 height 12
radio input "true"
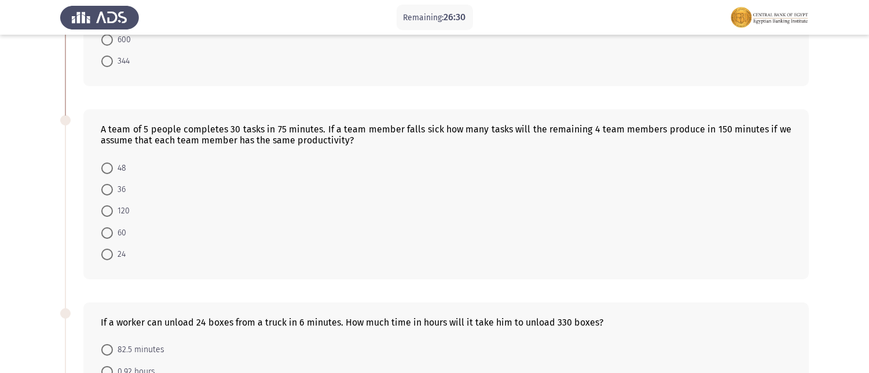
scroll to position [193, 0]
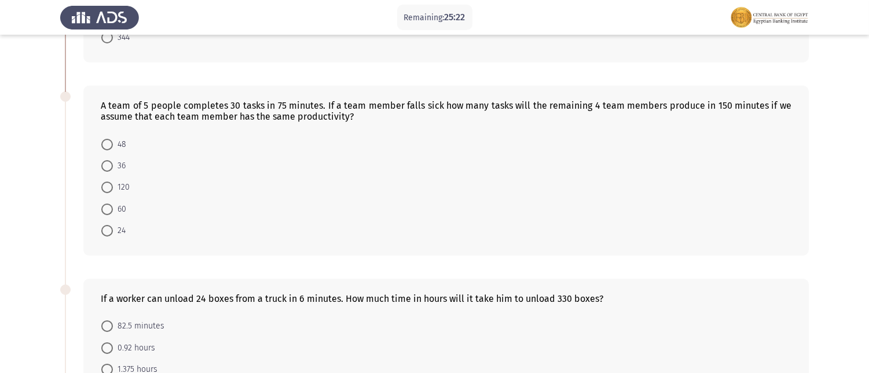
click at [106, 141] on span at bounding box center [107, 145] width 12 height 12
click at [106, 141] on input "48" at bounding box center [107, 145] width 12 height 12
radio input "true"
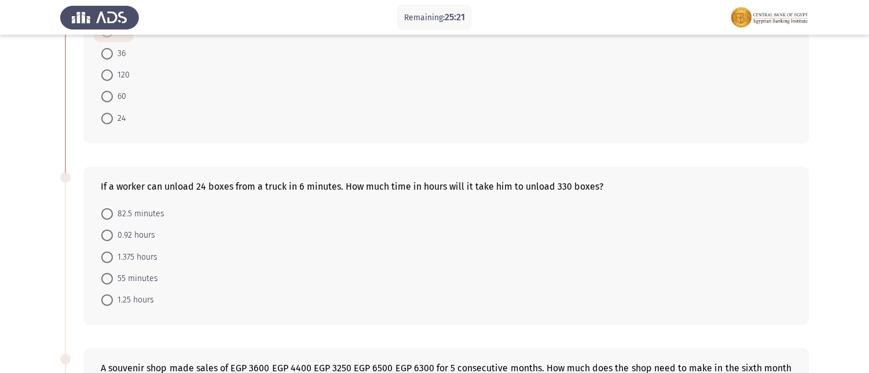
scroll to position [385, 0]
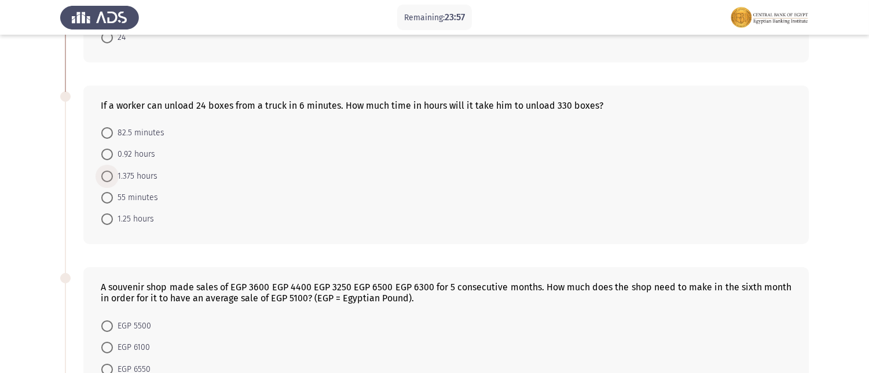
click at [111, 172] on span at bounding box center [107, 177] width 12 height 12
click at [111, 172] on input "1.375 hours" at bounding box center [107, 177] width 12 height 12
radio input "true"
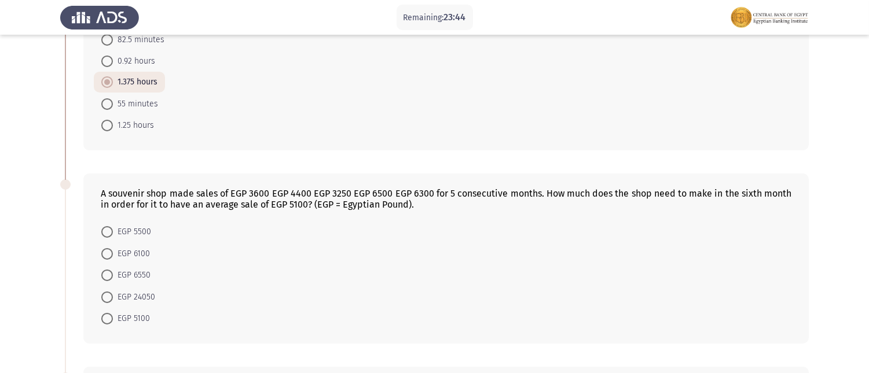
scroll to position [437, 0]
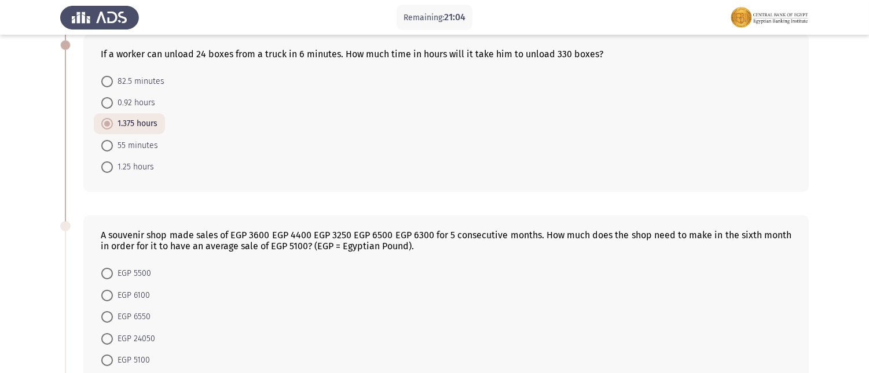
click at [112, 313] on span at bounding box center [107, 317] width 12 height 12
click at [112, 313] on input "EGP 6550" at bounding box center [107, 317] width 12 height 12
radio input "true"
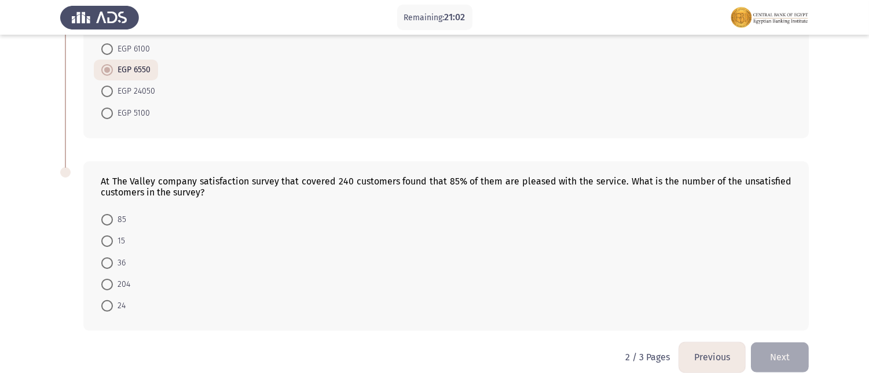
scroll to position [693, 0]
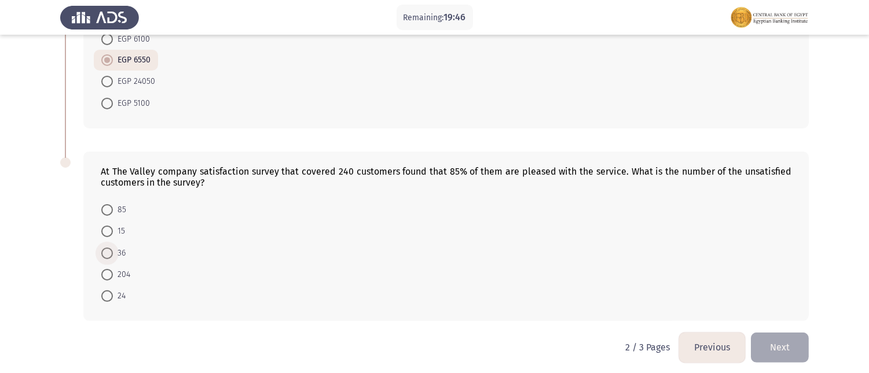
click at [114, 253] on span "36" at bounding box center [119, 254] width 13 height 14
click at [113, 253] on input "36" at bounding box center [107, 254] width 12 height 12
radio input "true"
click at [774, 334] on button "Next" at bounding box center [780, 348] width 58 height 30
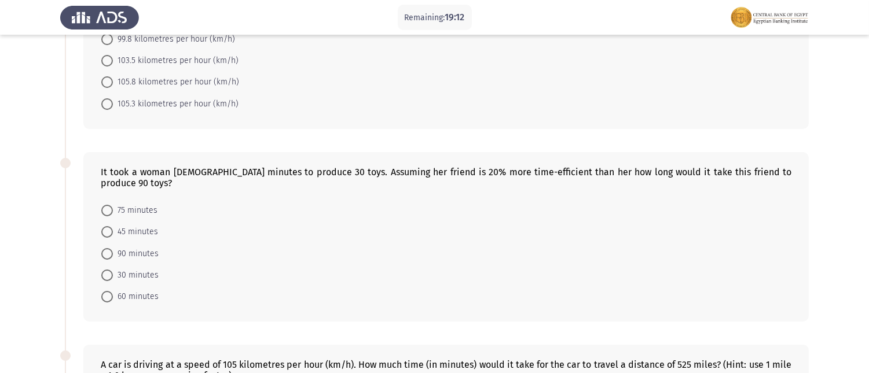
scroll to position [128, 0]
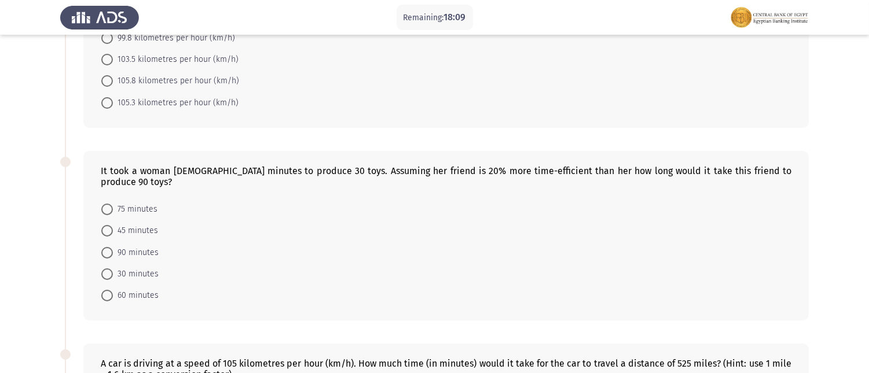
click at [108, 290] on span at bounding box center [107, 296] width 12 height 12
click at [108, 290] on input "60 minutes" at bounding box center [107, 296] width 12 height 12
radio input "true"
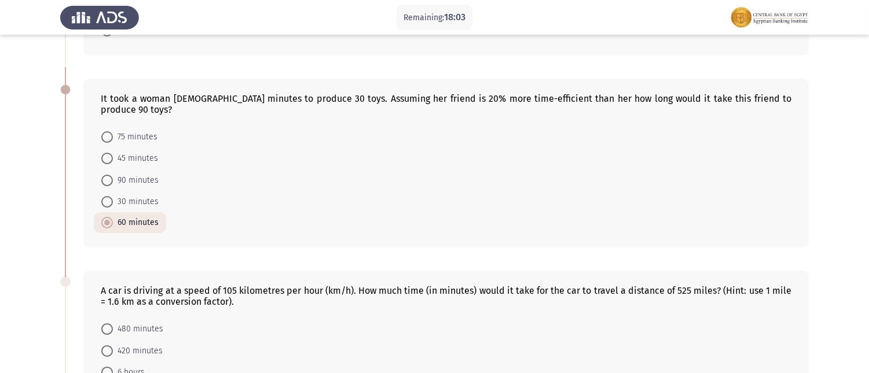
scroll to position [193, 0]
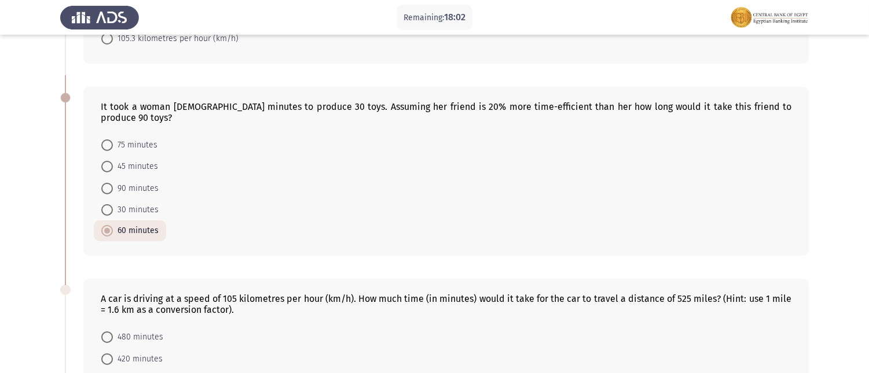
click at [212, 208] on form "75 minutes 45 minutes 90 minutes 30 minutes 60 minutes" at bounding box center [446, 187] width 690 height 107
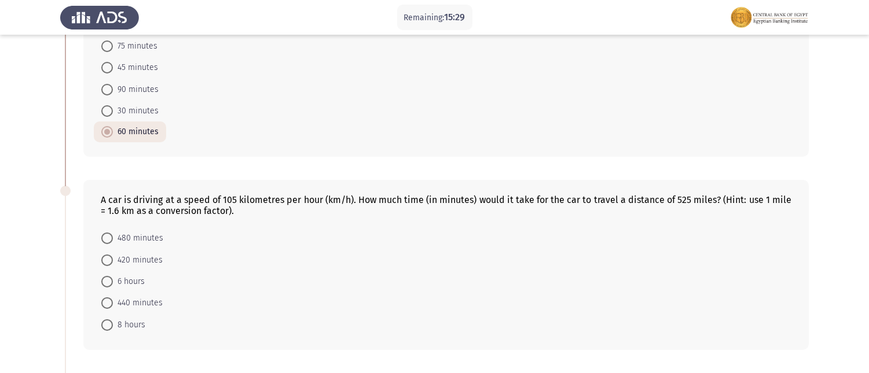
scroll to position [321, 0]
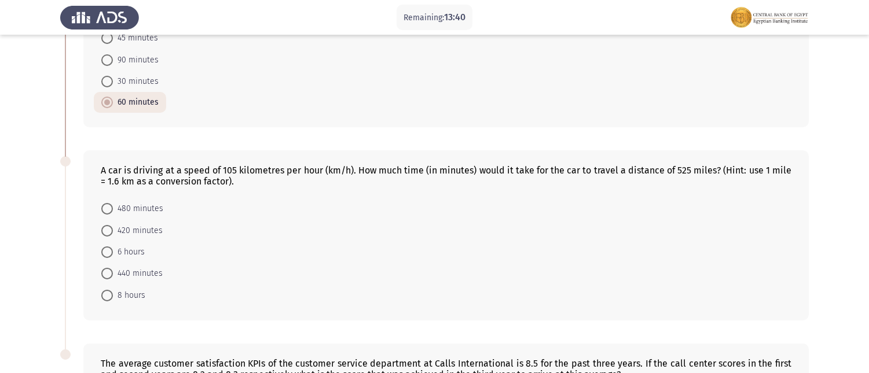
click at [109, 203] on span at bounding box center [107, 209] width 12 height 12
click at [109, 203] on input "480 minutes" at bounding box center [107, 209] width 12 height 12
radio input "true"
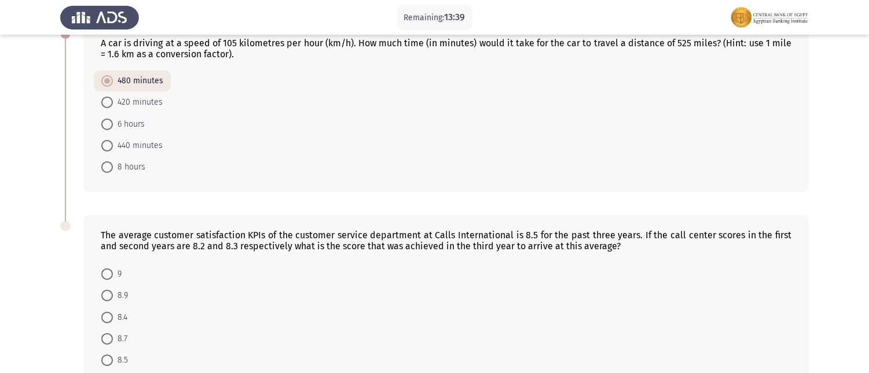
scroll to position [503, 0]
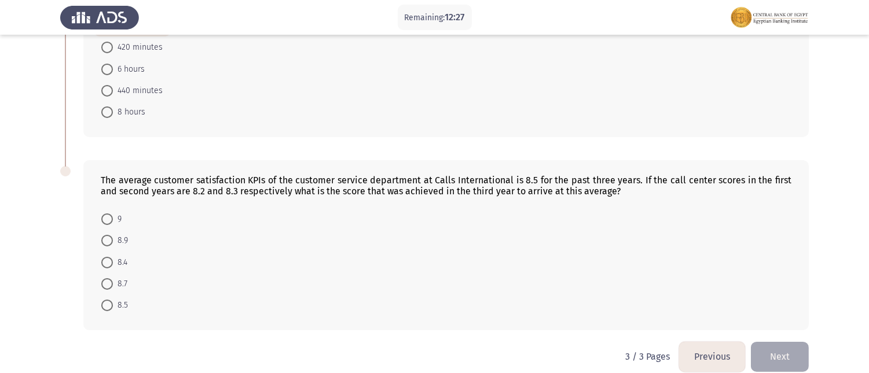
drag, startPoint x: 113, startPoint y: 200, endPoint x: 126, endPoint y: 201, distance: 12.7
click at [113, 212] on span "9" at bounding box center [117, 219] width 9 height 14
click at [113, 214] on input "9" at bounding box center [107, 220] width 12 height 12
radio input "true"
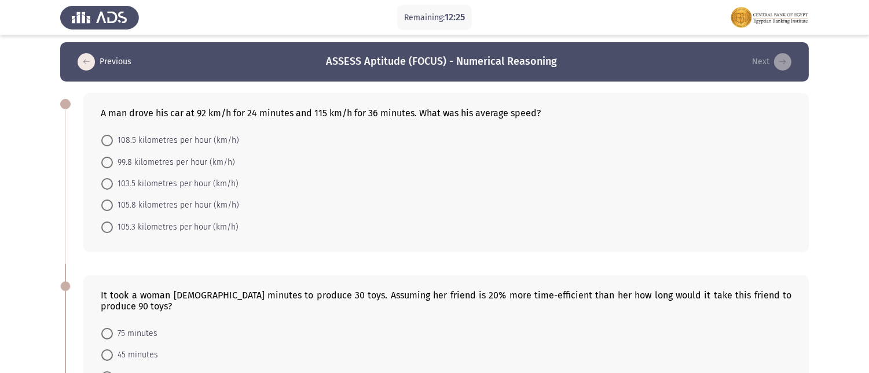
scroll to position [0, 0]
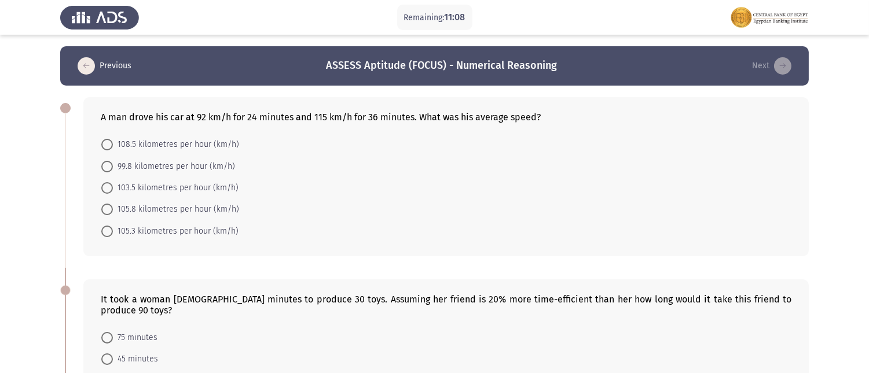
click at [106, 211] on span at bounding box center [107, 210] width 12 height 12
click at [106, 211] on input "105.8 kilometres per hour (km/h)" at bounding box center [107, 210] width 12 height 12
radio input "true"
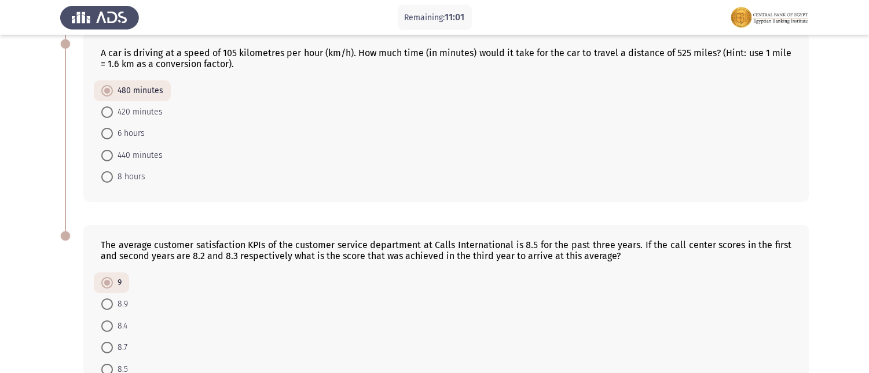
scroll to position [502, 0]
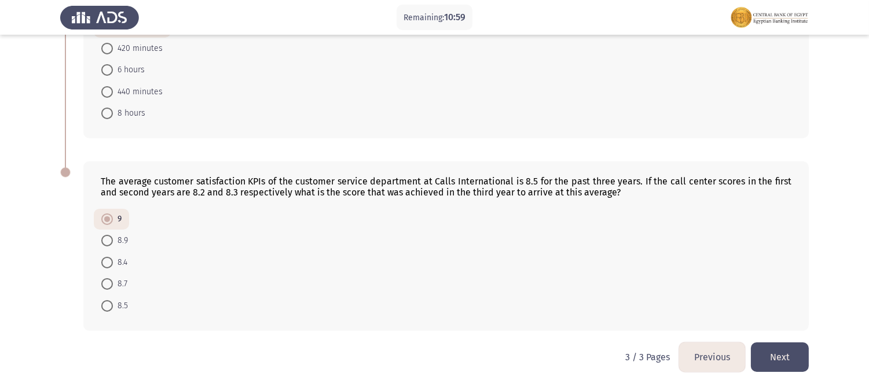
click at [763, 336] on button "Next" at bounding box center [780, 358] width 58 height 30
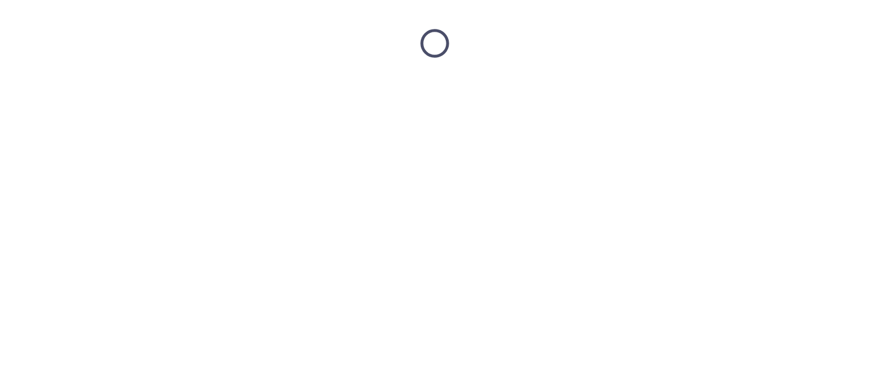
scroll to position [0, 0]
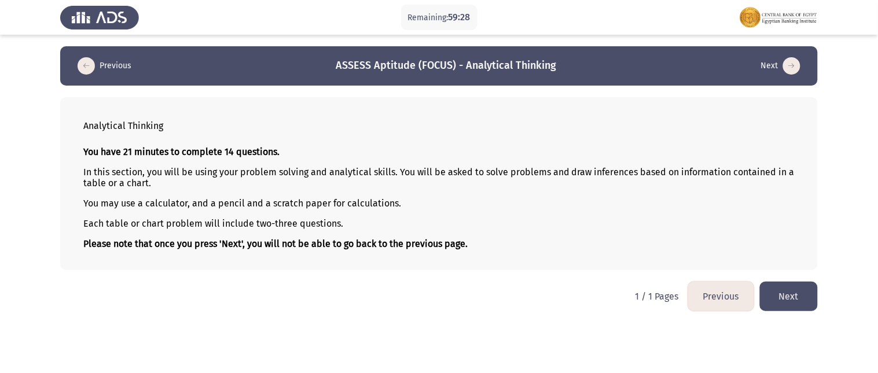
click at [781, 297] on button "Next" at bounding box center [789, 297] width 58 height 30
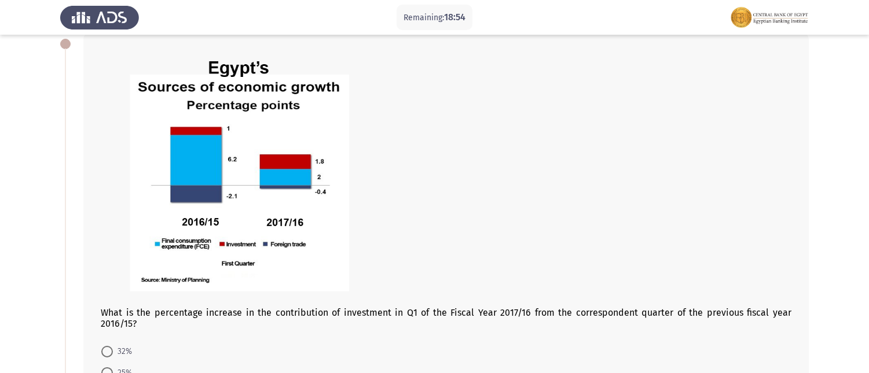
scroll to position [128, 0]
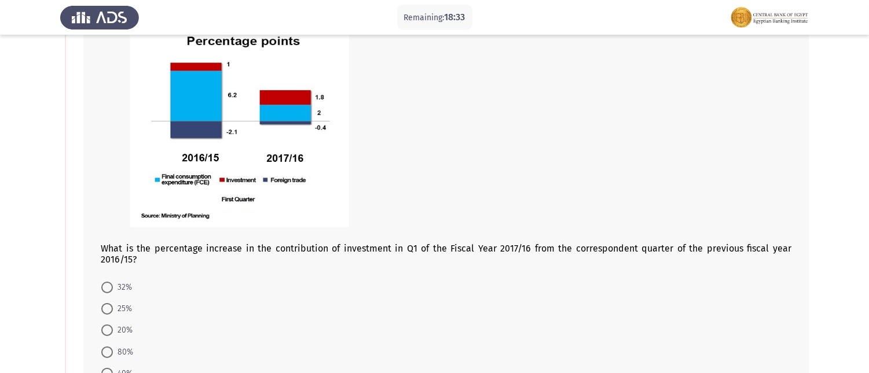
click at [106, 336] on span at bounding box center [107, 353] width 12 height 12
click at [106, 336] on input "80%" at bounding box center [107, 353] width 12 height 12
radio input "true"
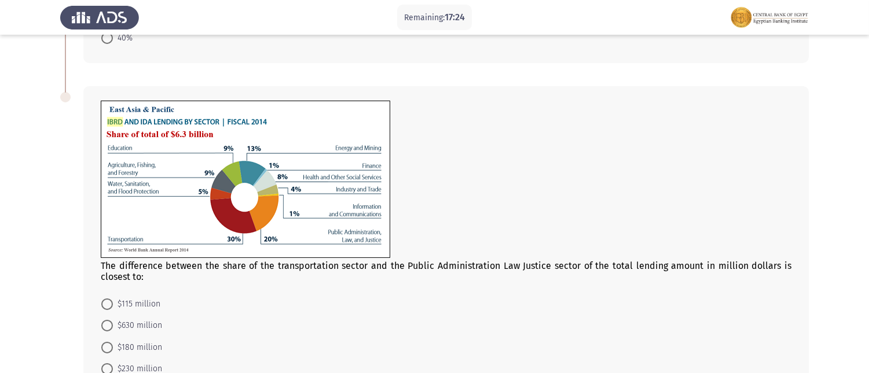
scroll to position [487, 0]
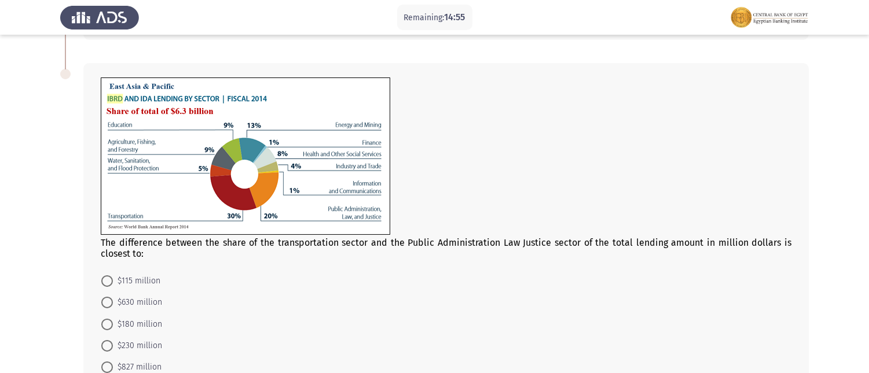
click at [109, 296] on label "$630 million" at bounding box center [131, 303] width 61 height 14
click at [109, 297] on input "$630 million" at bounding box center [107, 303] width 12 height 12
radio input "true"
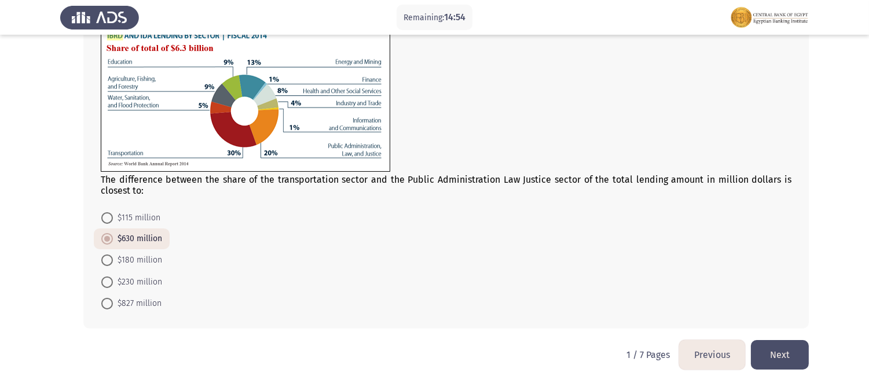
scroll to position [550, 0]
click at [781, 336] on button "Next" at bounding box center [780, 355] width 58 height 30
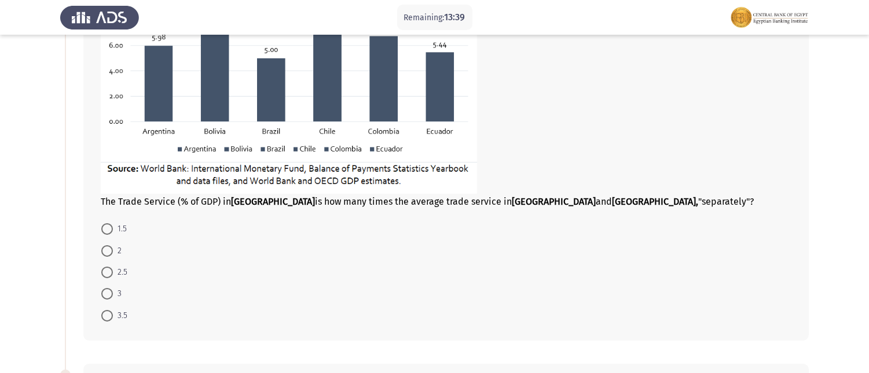
scroll to position [321, 0]
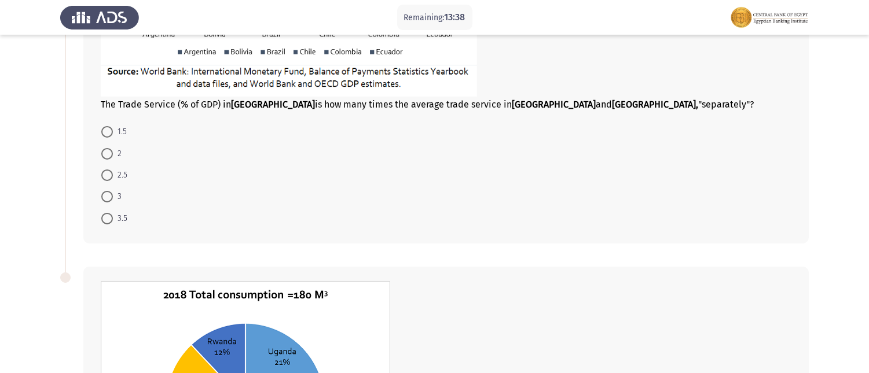
click at [106, 148] on span at bounding box center [107, 154] width 12 height 12
click at [106, 148] on input "2" at bounding box center [107, 154] width 12 height 12
radio input "true"
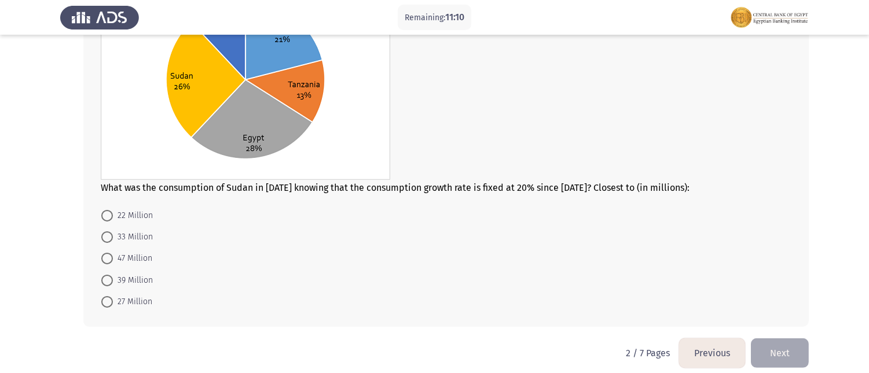
scroll to position [652, 0]
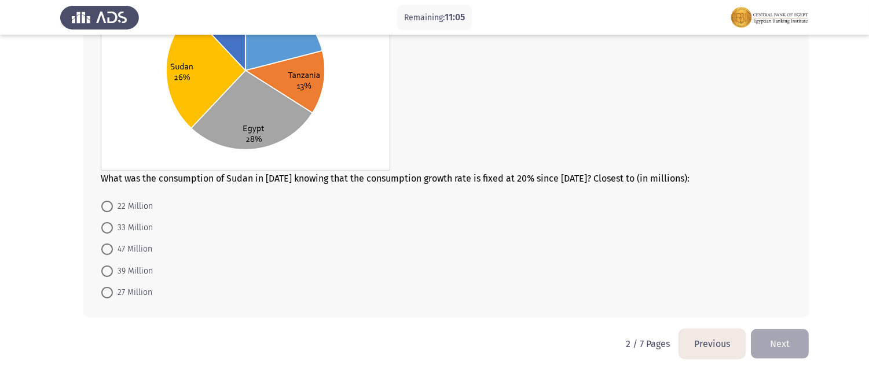
click at [771, 336] on button "Next" at bounding box center [780, 344] width 58 height 30
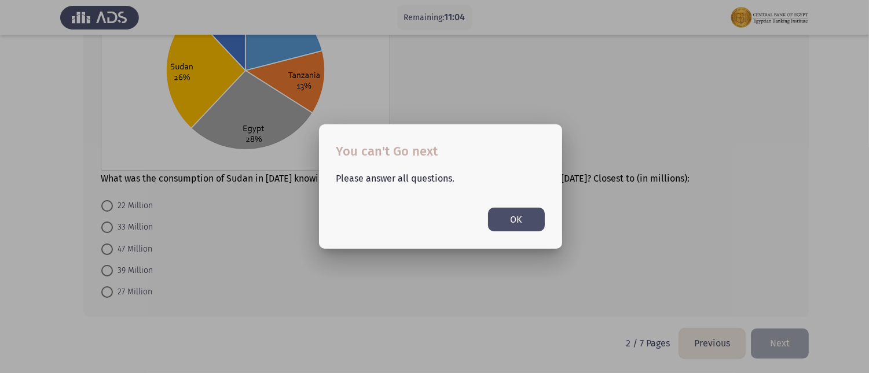
click at [519, 222] on button "OK" at bounding box center [516, 220] width 57 height 24
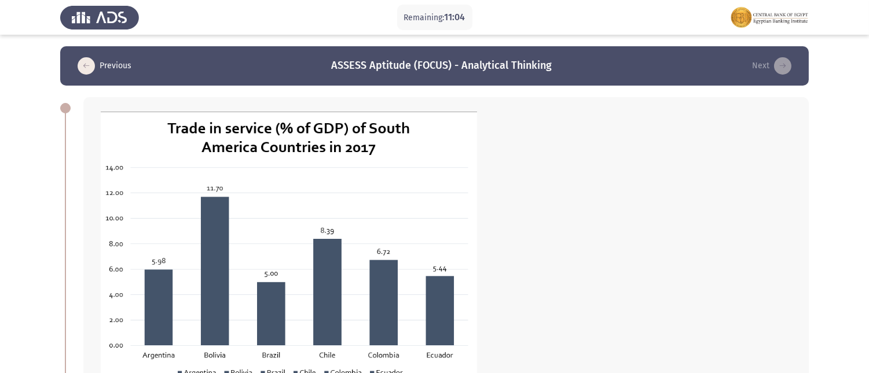
scroll to position [652, 0]
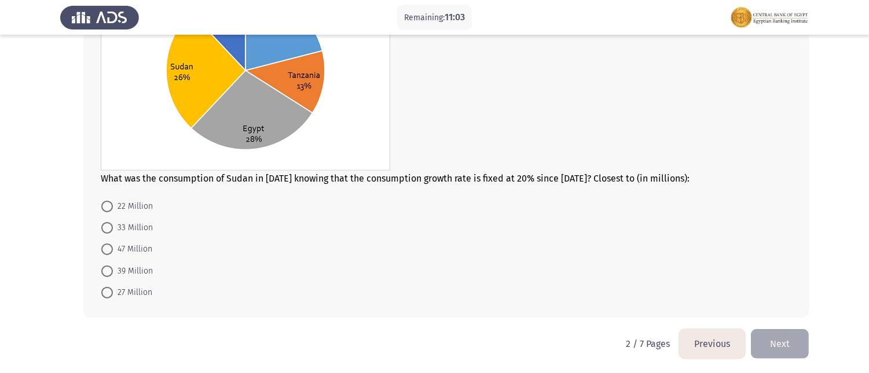
click at [107, 293] on span at bounding box center [107, 293] width 0 height 0
click at [106, 290] on input "27 Million" at bounding box center [107, 293] width 12 height 12
radio input "true"
click at [773, 333] on button "Next" at bounding box center [780, 344] width 58 height 30
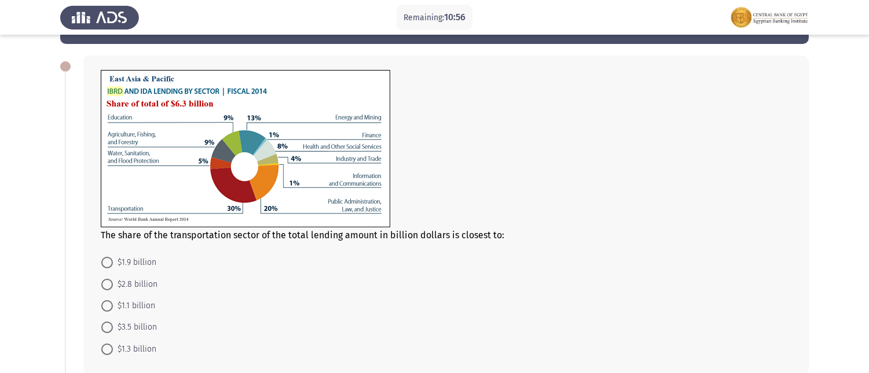
scroll to position [64, 0]
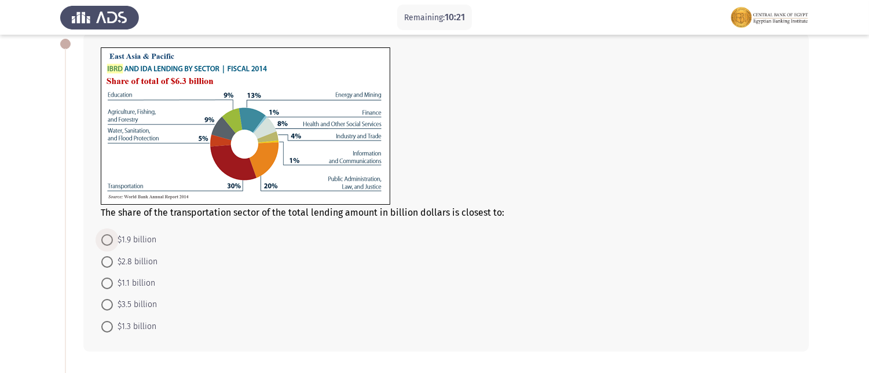
click at [113, 237] on span "$1.9 billion" at bounding box center [134, 240] width 43 height 14
click at [113, 237] on input "$1.9 billion" at bounding box center [107, 240] width 12 height 12
radio input "true"
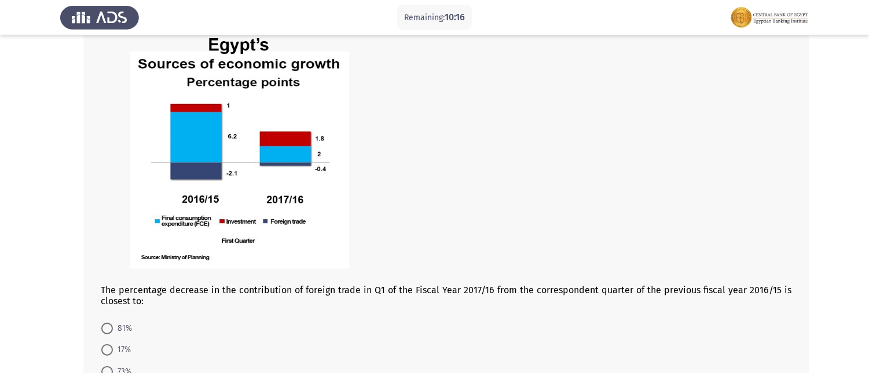
scroll to position [450, 0]
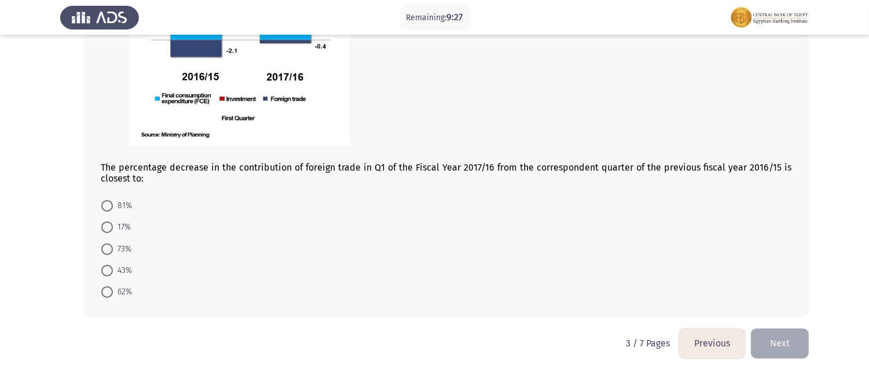
click at [107, 204] on span at bounding box center [107, 206] width 12 height 12
click at [107, 204] on input "81%" at bounding box center [107, 206] width 12 height 12
radio input "true"
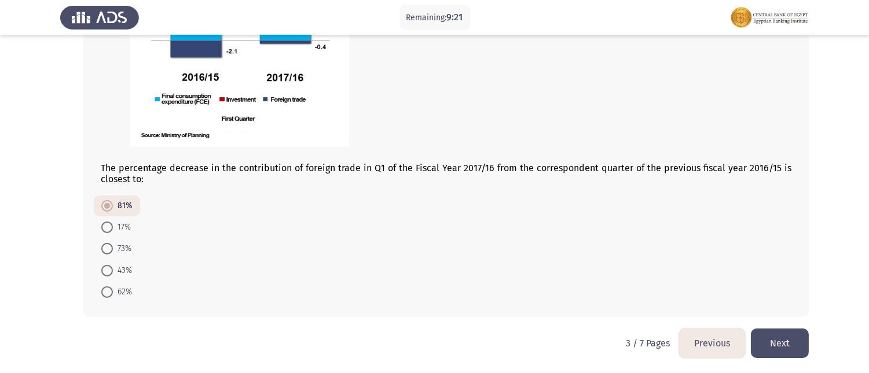
click at [781, 336] on button "Next" at bounding box center [780, 344] width 58 height 30
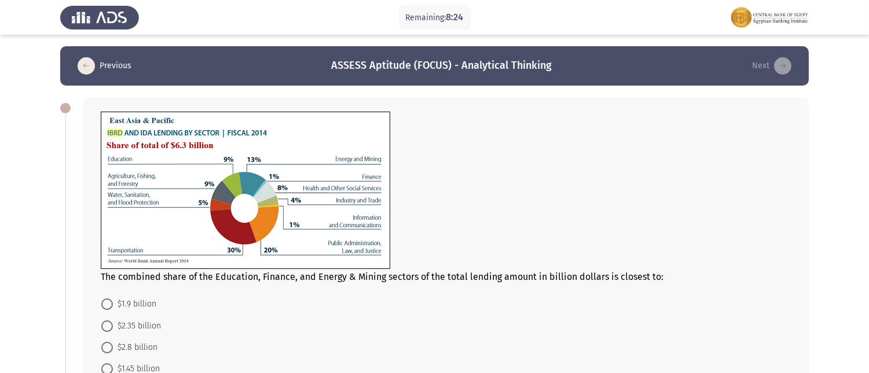
scroll to position [64, 0]
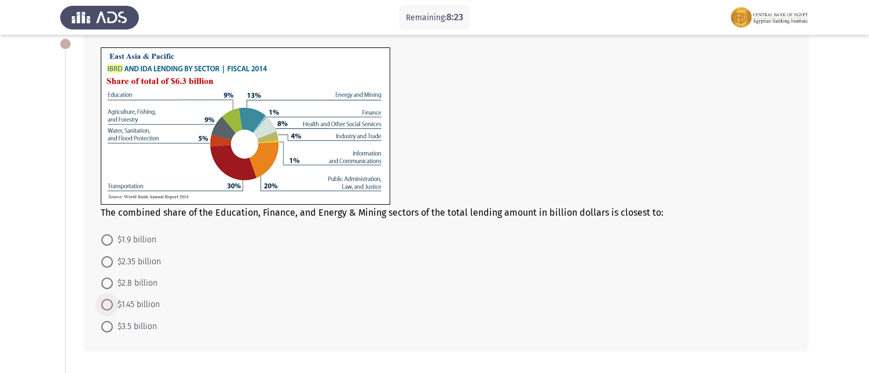
drag, startPoint x: 103, startPoint y: 300, endPoint x: 215, endPoint y: 244, distance: 124.7
click at [104, 300] on span at bounding box center [107, 305] width 12 height 12
click at [104, 300] on input "$1.45 billion" at bounding box center [107, 305] width 12 height 12
radio input "true"
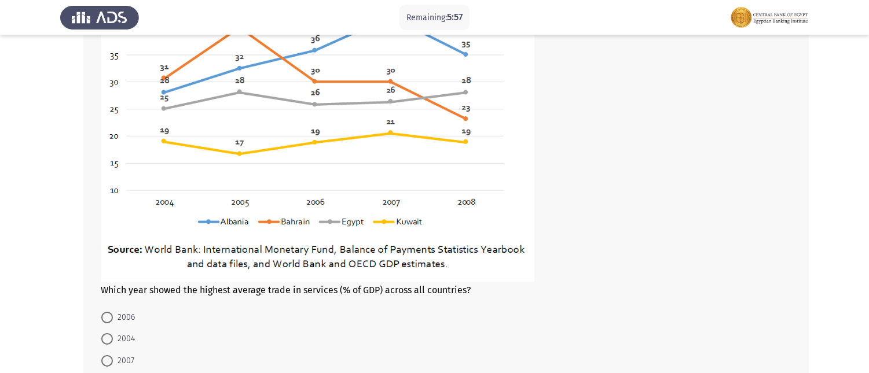
scroll to position [612, 0]
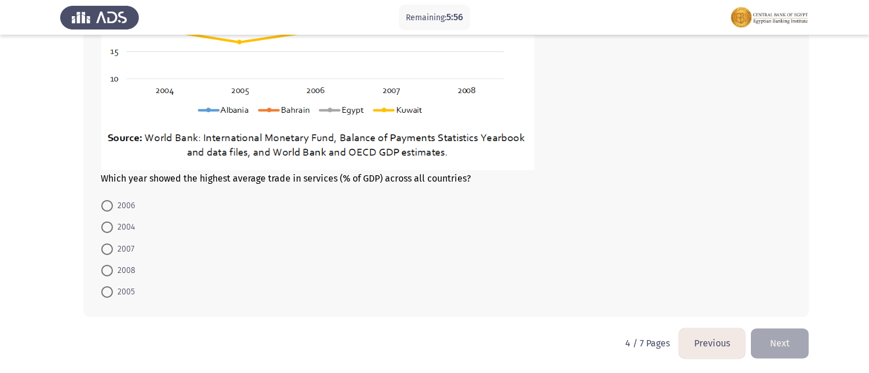
click at [105, 247] on span at bounding box center [107, 250] width 12 height 12
click at [105, 247] on input "2007" at bounding box center [107, 250] width 12 height 12
radio input "true"
click at [770, 336] on button "Next" at bounding box center [780, 344] width 58 height 30
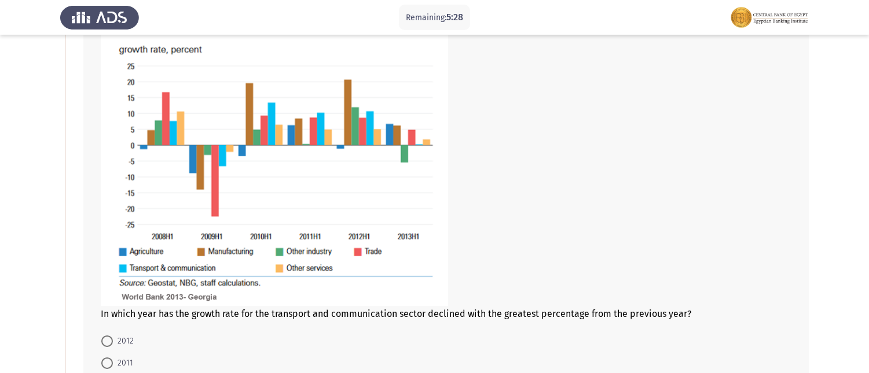
scroll to position [257, 0]
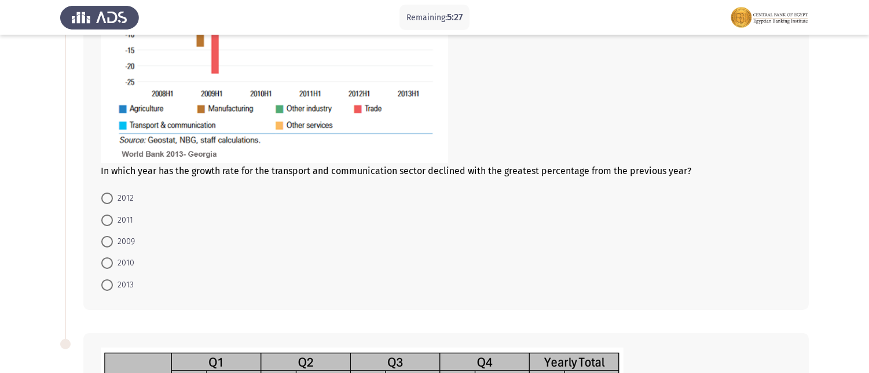
click at [112, 243] on span at bounding box center [107, 242] width 12 height 12
click at [112, 243] on input "2009" at bounding box center [107, 242] width 12 height 12
radio input "true"
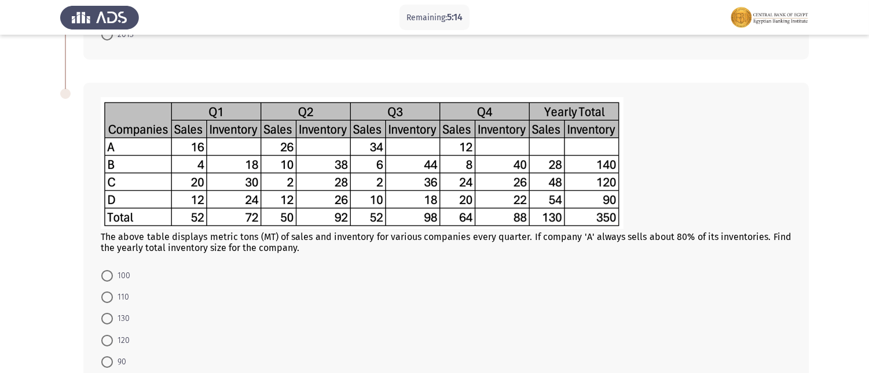
scroll to position [514, 0]
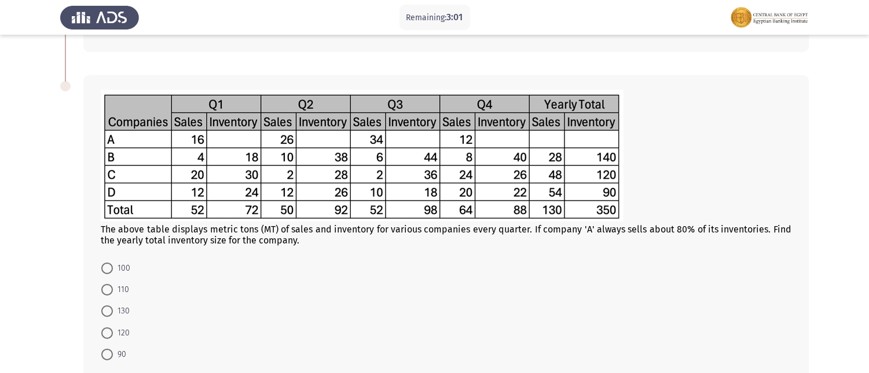
click at [103, 288] on span at bounding box center [107, 290] width 12 height 12
click at [103, 288] on input "110" at bounding box center [107, 290] width 12 height 12
radio input "true"
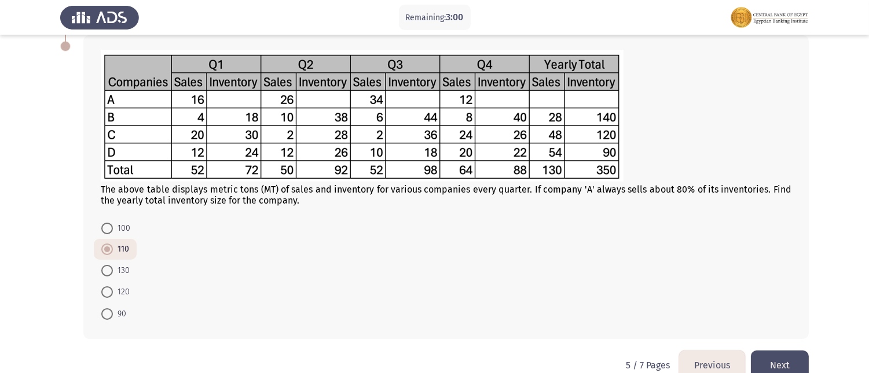
scroll to position [575, 0]
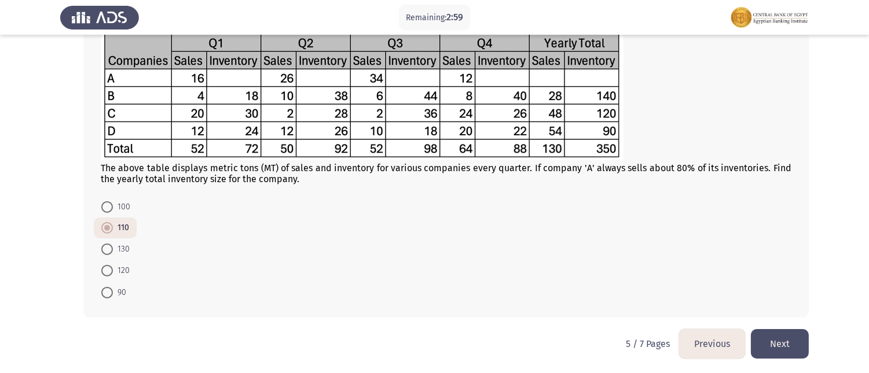
click at [781, 336] on button "Next" at bounding box center [780, 344] width 58 height 30
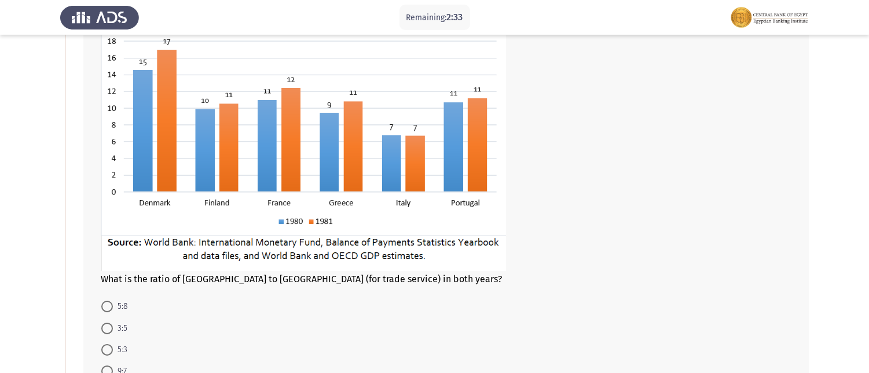
scroll to position [193, 0]
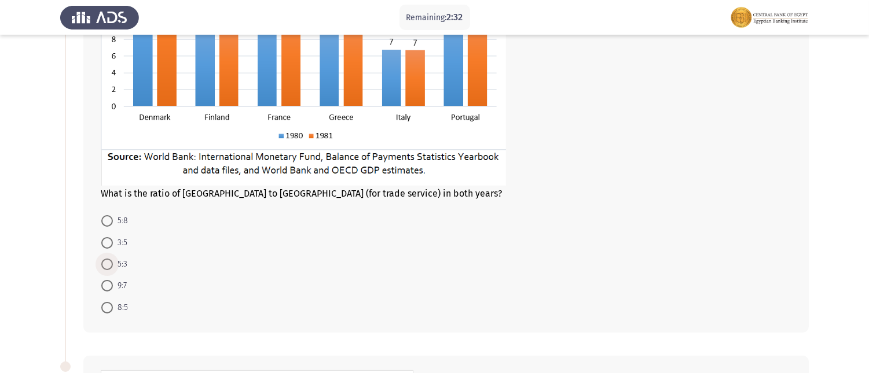
click at [111, 261] on span at bounding box center [107, 265] width 12 height 12
click at [111, 261] on input "5:3" at bounding box center [107, 265] width 12 height 12
radio input "true"
click at [111, 301] on span at bounding box center [107, 307] width 12 height 12
click at [111, 301] on input "8:5" at bounding box center [107, 307] width 12 height 12
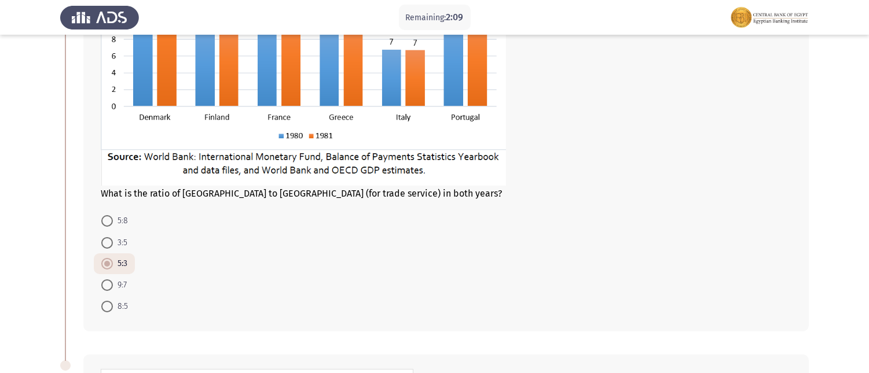
radio input "true"
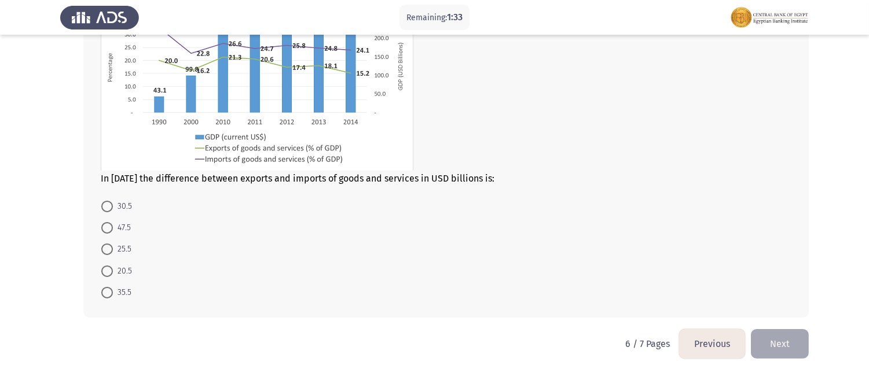
scroll to position [530, 0]
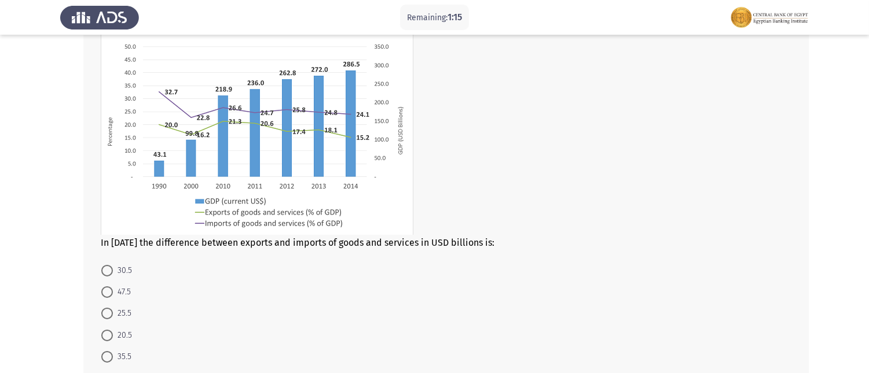
drag, startPoint x: 101, startPoint y: 315, endPoint x: 207, endPoint y: 269, distance: 115.0
click at [102, 315] on span at bounding box center [107, 314] width 12 height 12
click at [102, 315] on input "25.5" at bounding box center [107, 314] width 12 height 12
radio input "true"
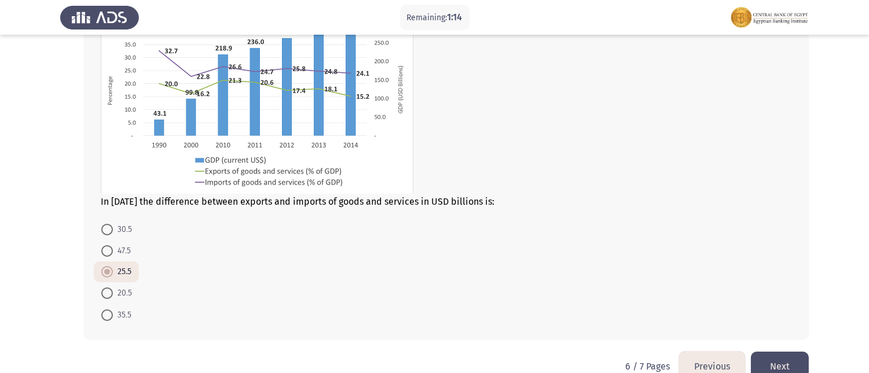
scroll to position [593, 0]
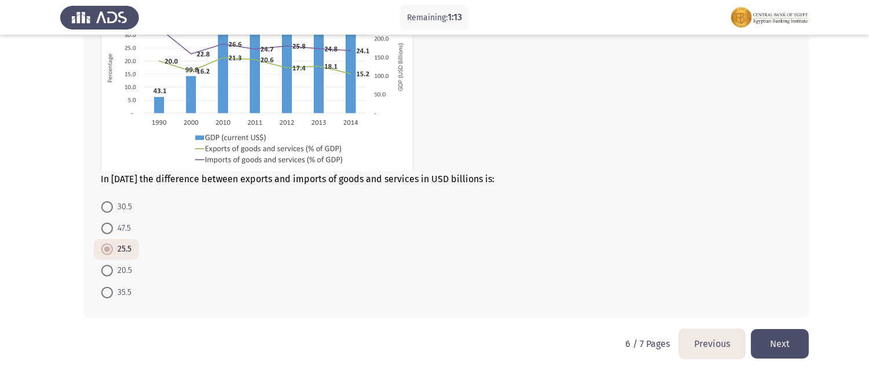
click at [781, 333] on button "Next" at bounding box center [780, 344] width 58 height 30
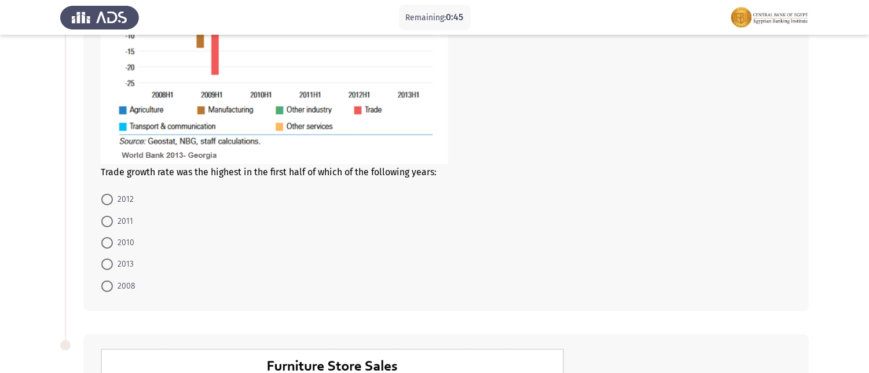
scroll to position [257, 0]
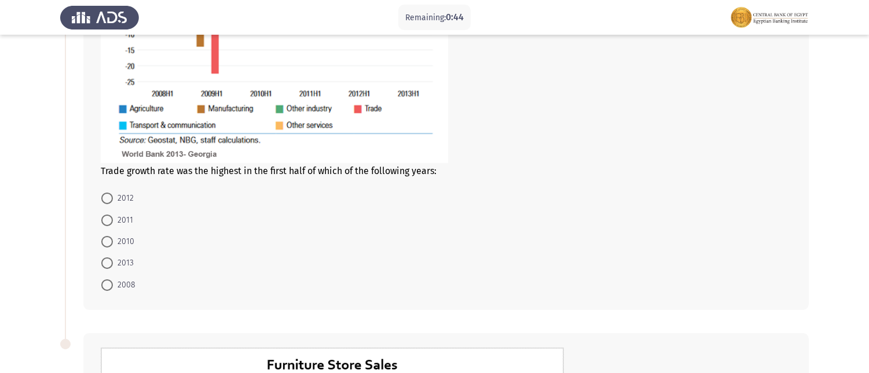
click at [97, 241] on mat-radio-button "2010" at bounding box center [118, 241] width 48 height 21
click at [107, 238] on span at bounding box center [107, 242] width 12 height 12
click at [107, 238] on input "2010" at bounding box center [107, 242] width 12 height 12
radio input "true"
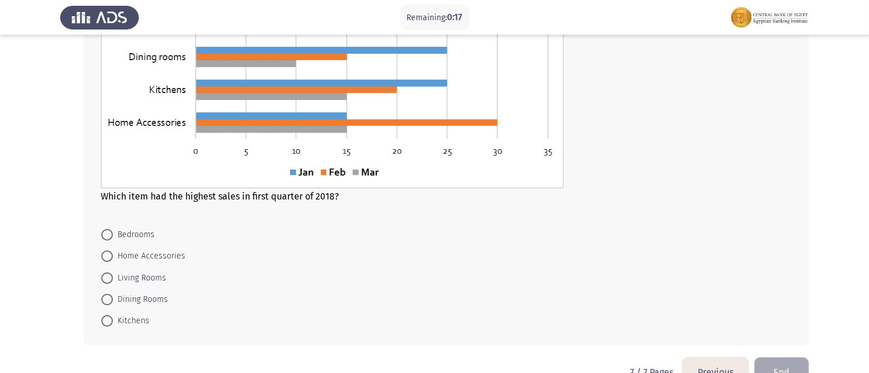
scroll to position [696, 0]
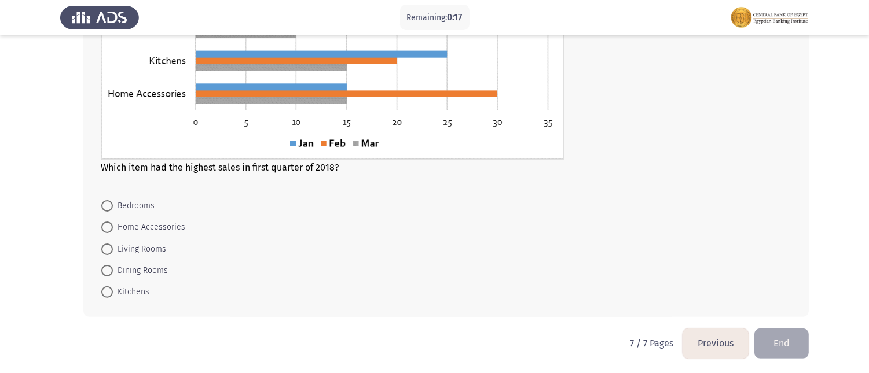
click at [108, 225] on span at bounding box center [107, 228] width 12 height 12
click at [108, 225] on input "Home Accessories" at bounding box center [107, 228] width 12 height 12
radio input "true"
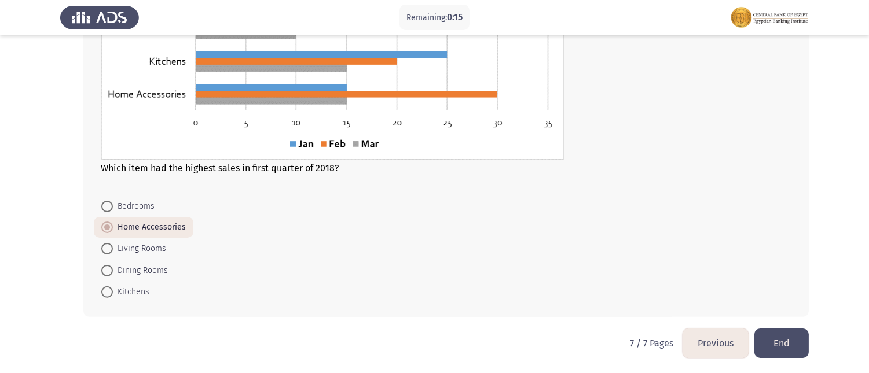
click at [781, 336] on button "End" at bounding box center [781, 344] width 54 height 30
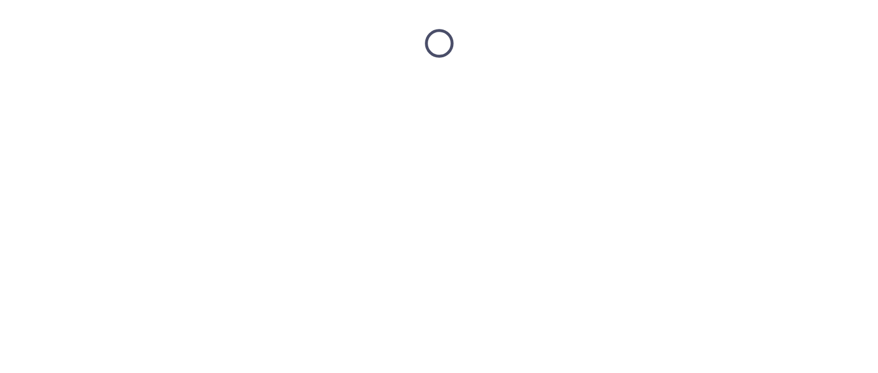
scroll to position [0, 0]
